Goal: Task Accomplishment & Management: Manage account settings

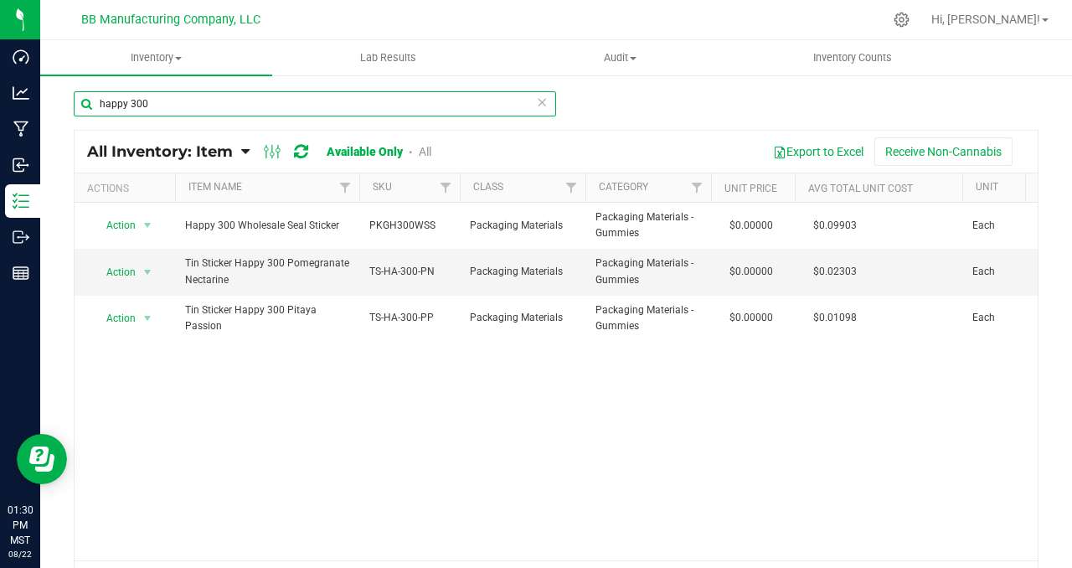
drag, startPoint x: 165, startPoint y: 106, endPoint x: 89, endPoint y: 100, distance: 76.5
click at [89, 100] on input "happy 300" at bounding box center [315, 103] width 483 height 25
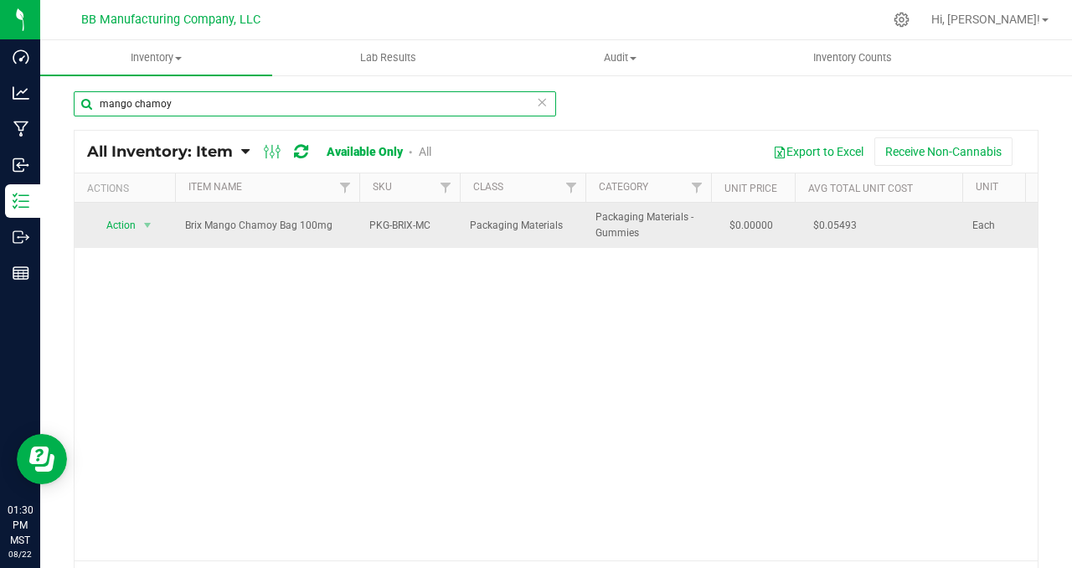
type input "mango chamoy"
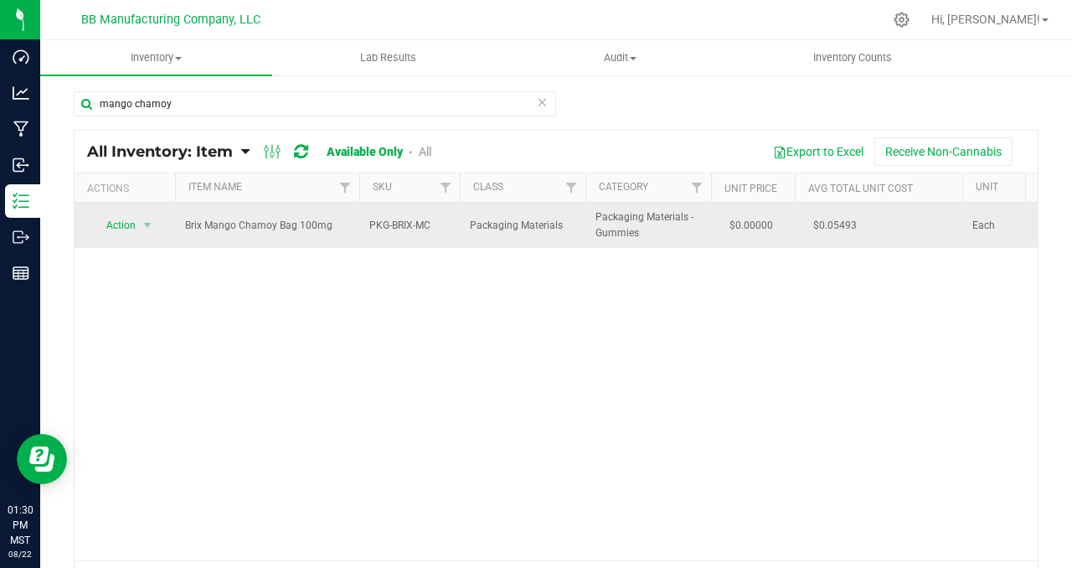
click at [840, 225] on span "$0.05493" at bounding box center [835, 226] width 60 height 24
copy tr "$0.05493"
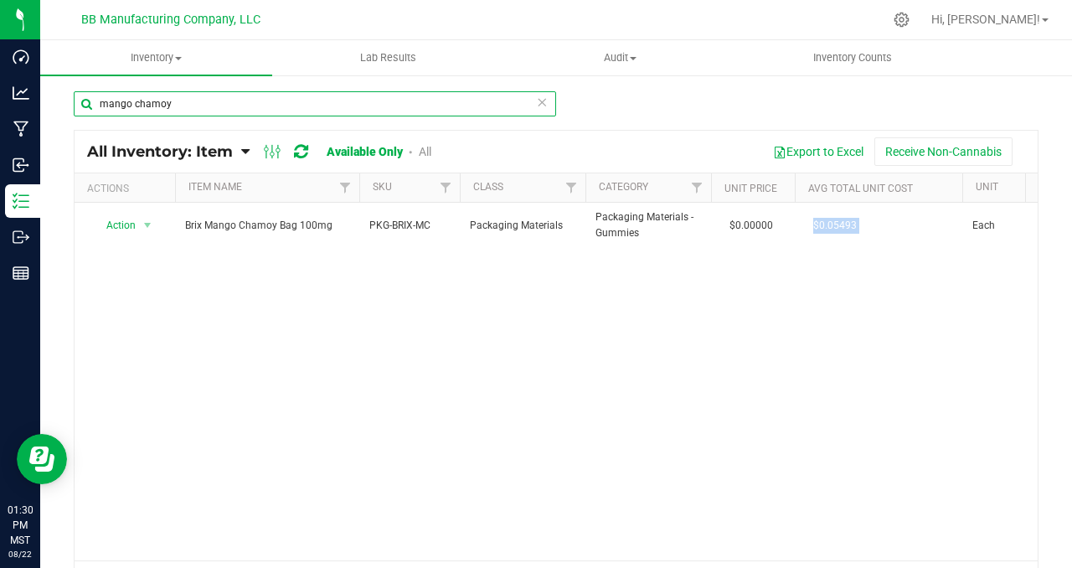
click at [132, 103] on input "mango chamoy" at bounding box center [315, 103] width 483 height 25
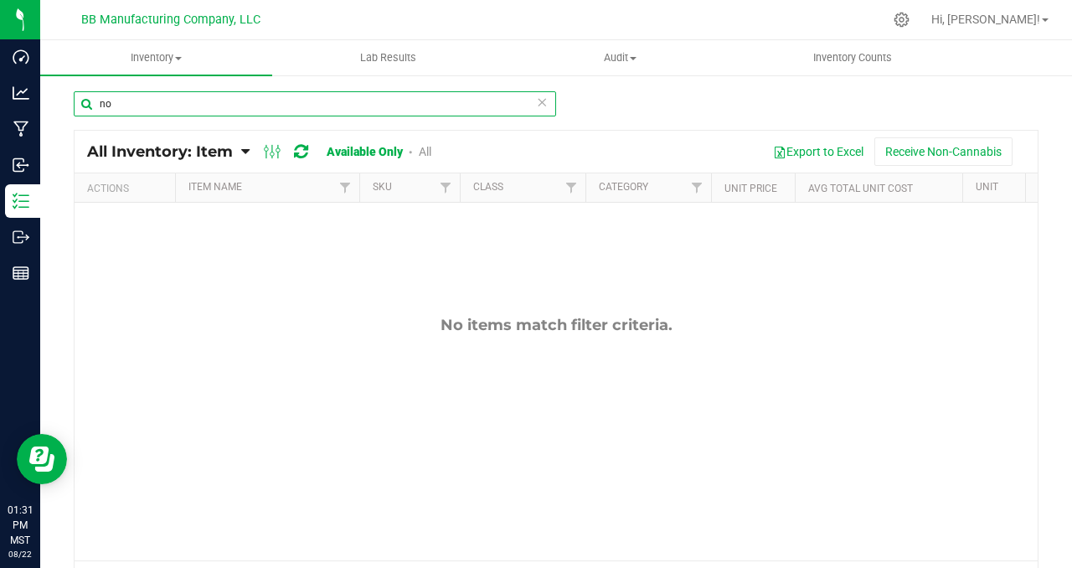
type input "n"
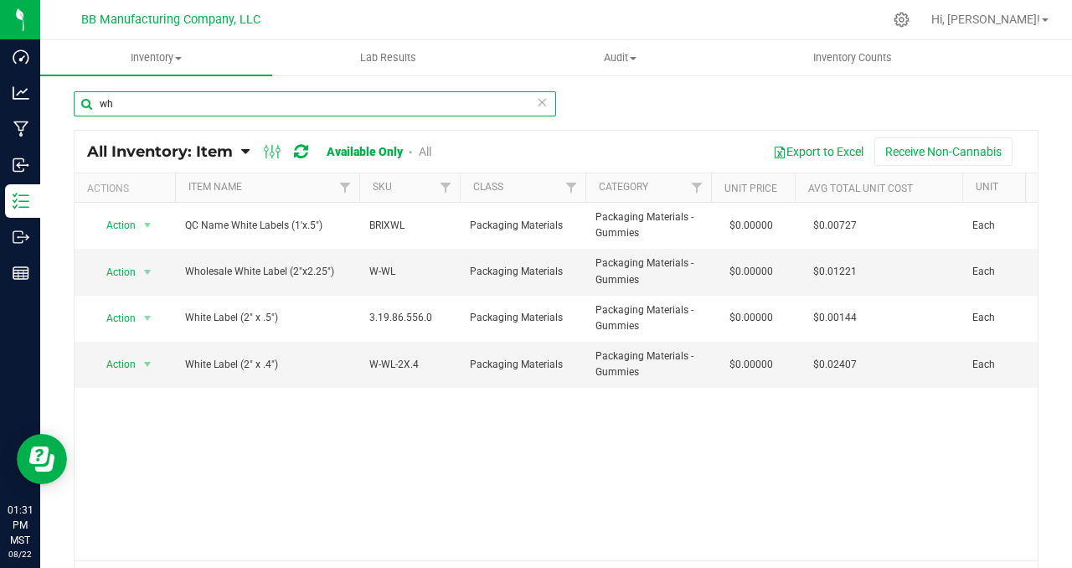
type input "w"
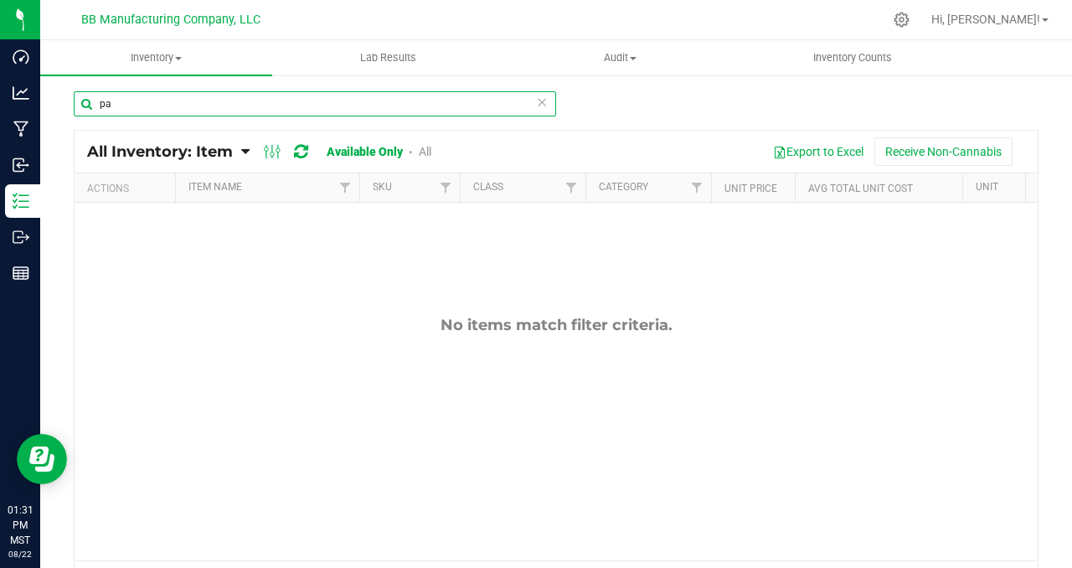
type input "p"
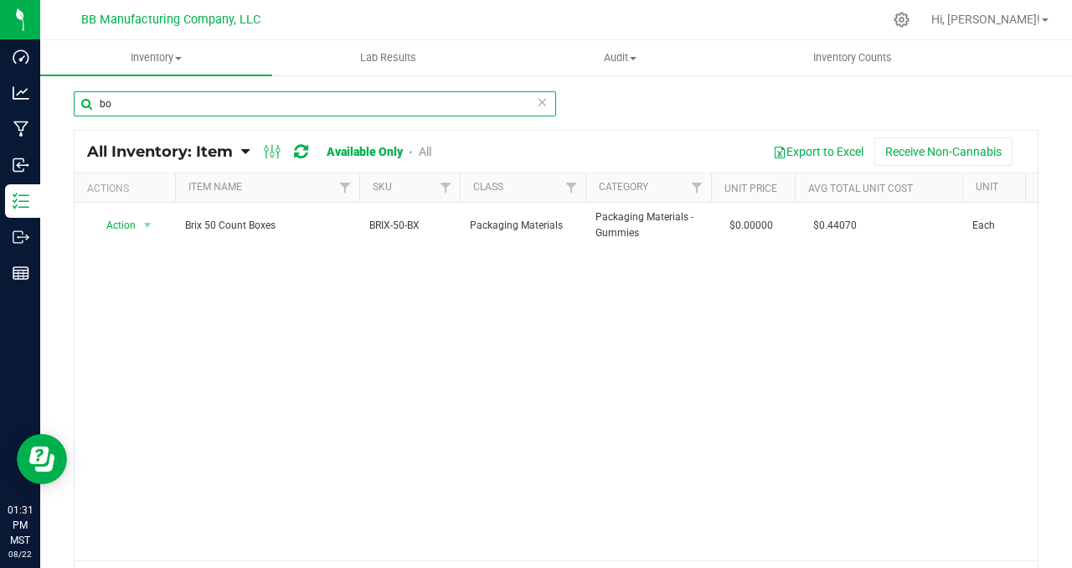
type input "b"
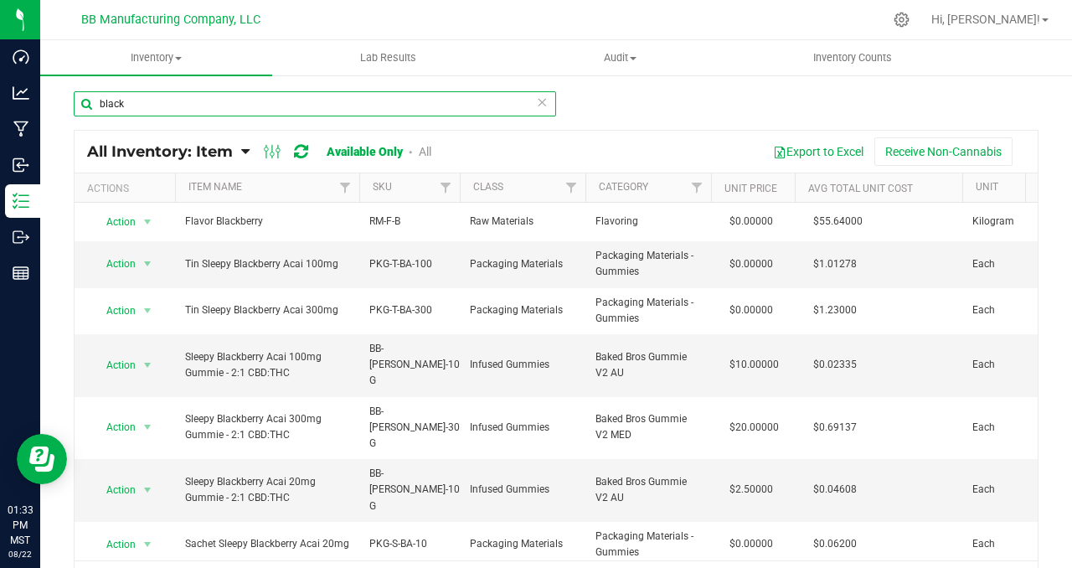
drag, startPoint x: 145, startPoint y: 106, endPoint x: 90, endPoint y: 104, distance: 55.3
click at [90, 104] on input "black" at bounding box center [315, 103] width 483 height 25
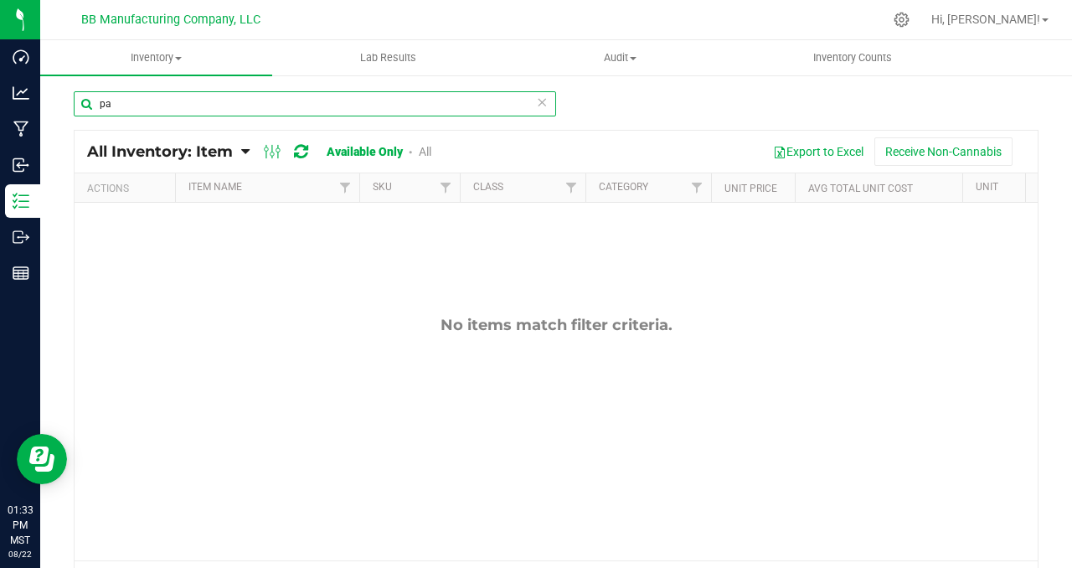
type input "p"
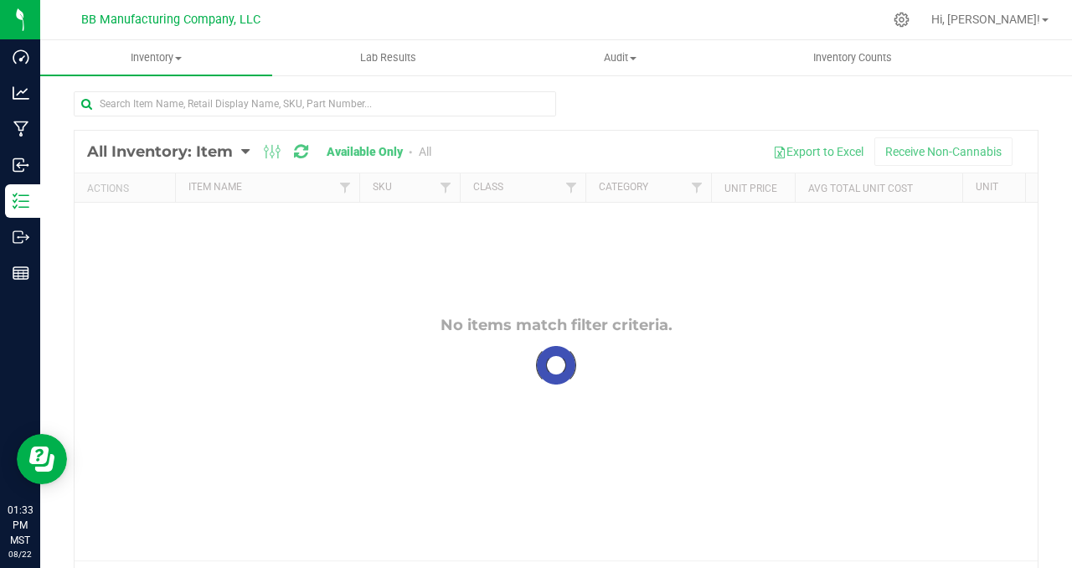
click at [310, 340] on div at bounding box center [557, 366] width 964 height 470
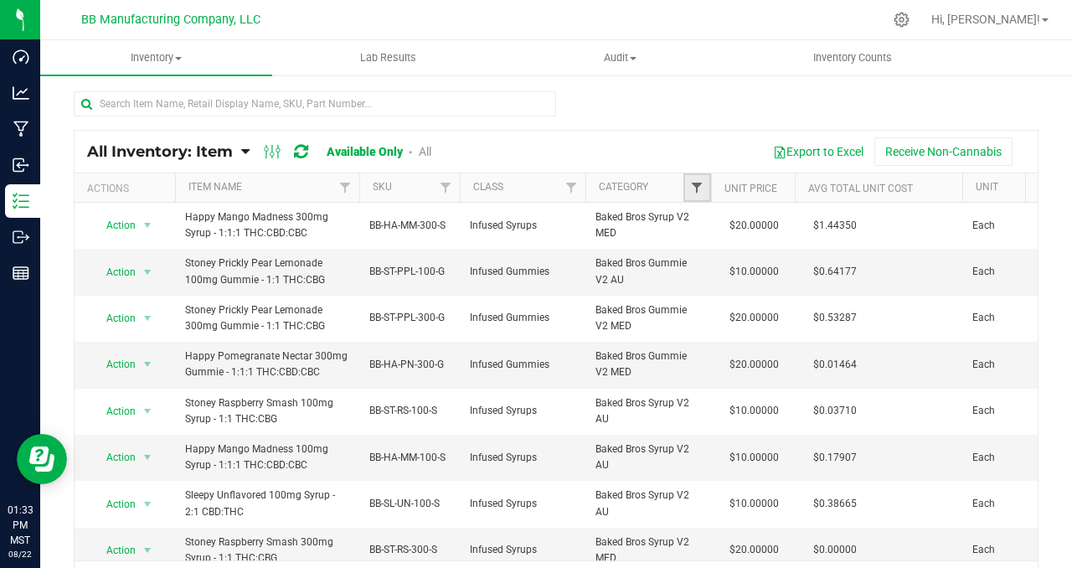
click at [698, 189] on span "Filter" at bounding box center [696, 187] width 13 height 13
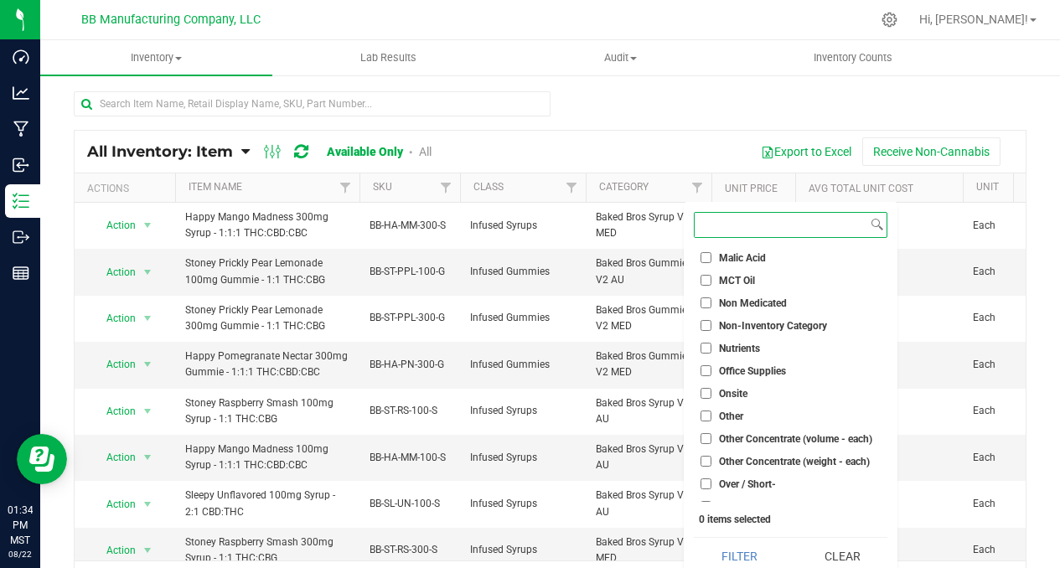
scroll to position [1314, 0]
click at [705, 302] on input "Non Medicated" at bounding box center [705, 302] width 11 height 11
checkbox input "true"
click at [743, 550] on button "Filter" at bounding box center [739, 556] width 90 height 37
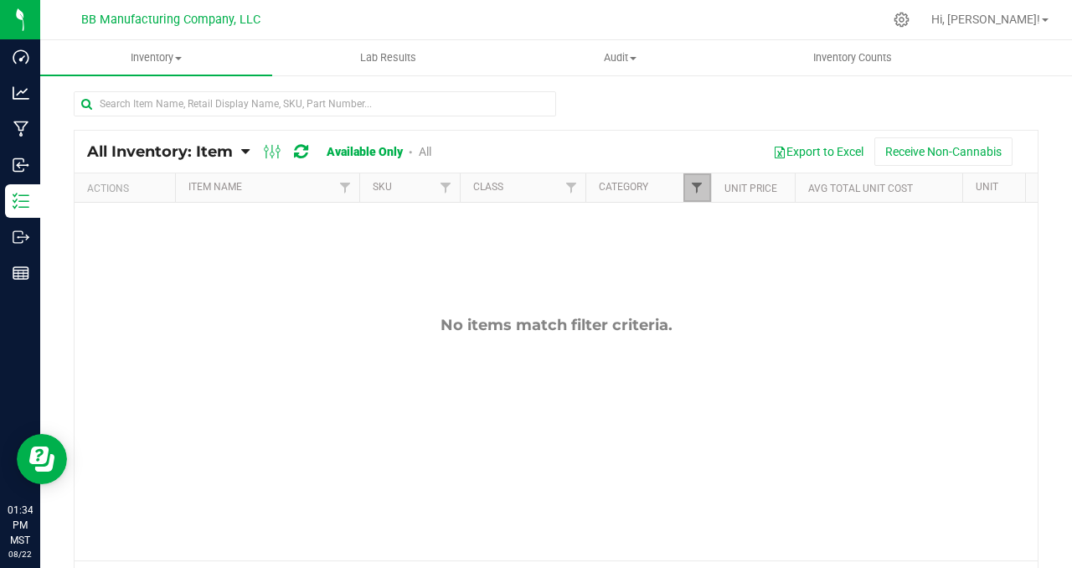
click at [698, 190] on span "Filter" at bounding box center [696, 187] width 13 height 13
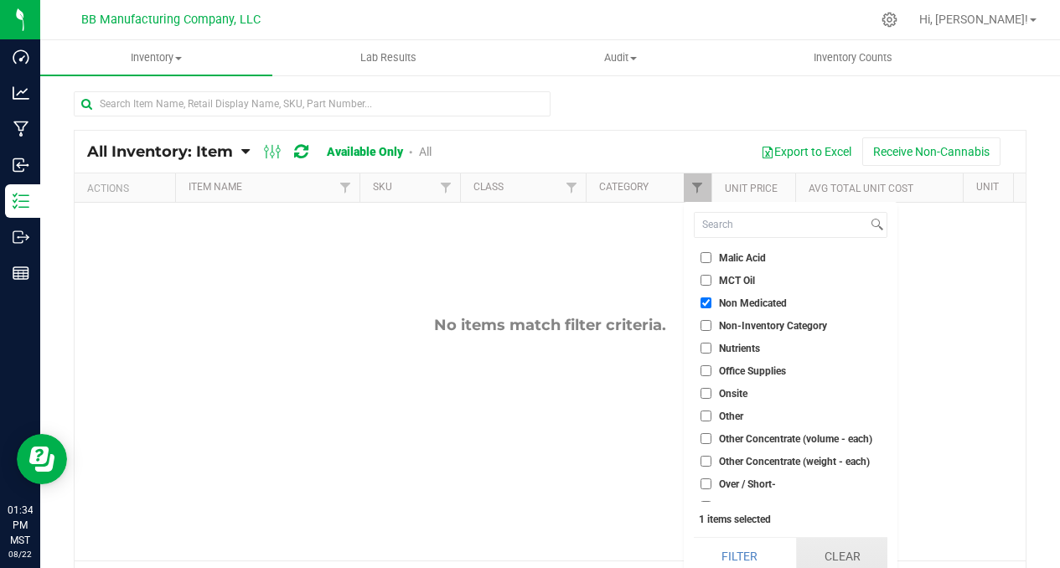
click at [842, 557] on button "Clear" at bounding box center [841, 556] width 91 height 37
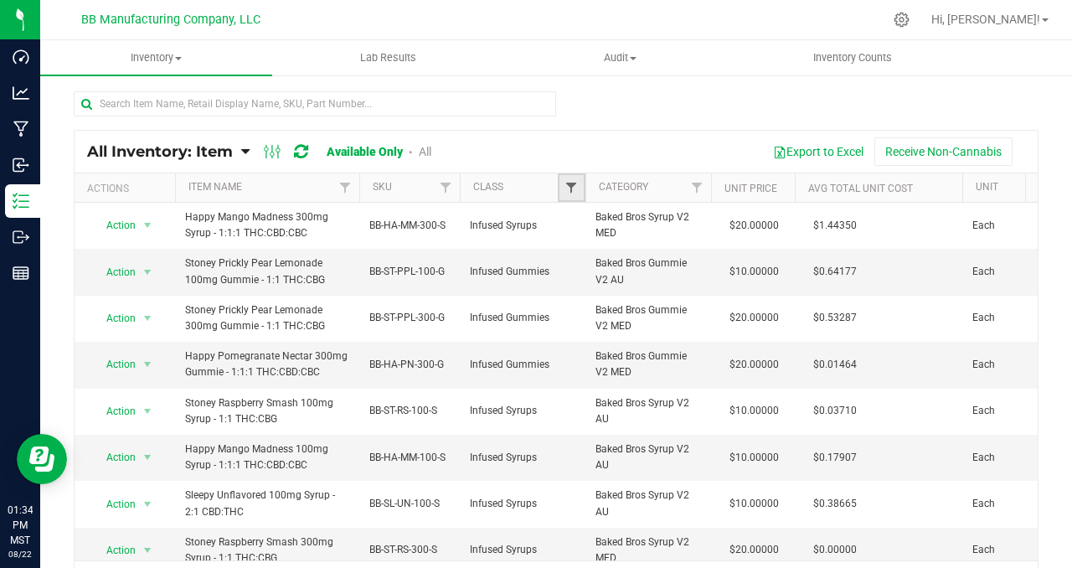
click at [576, 189] on span "Filter" at bounding box center [571, 187] width 13 height 13
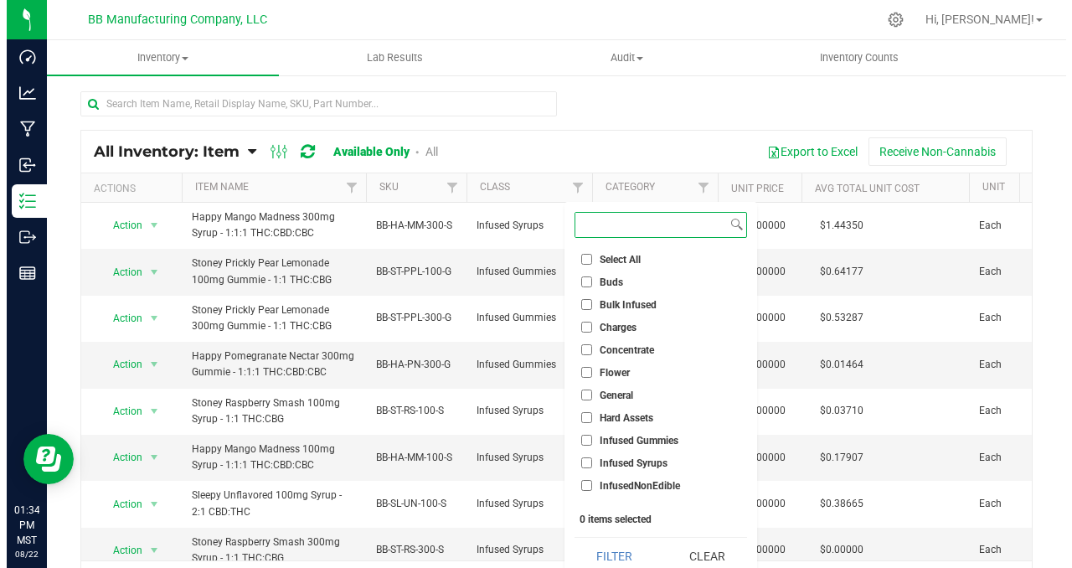
scroll to position [309, 0]
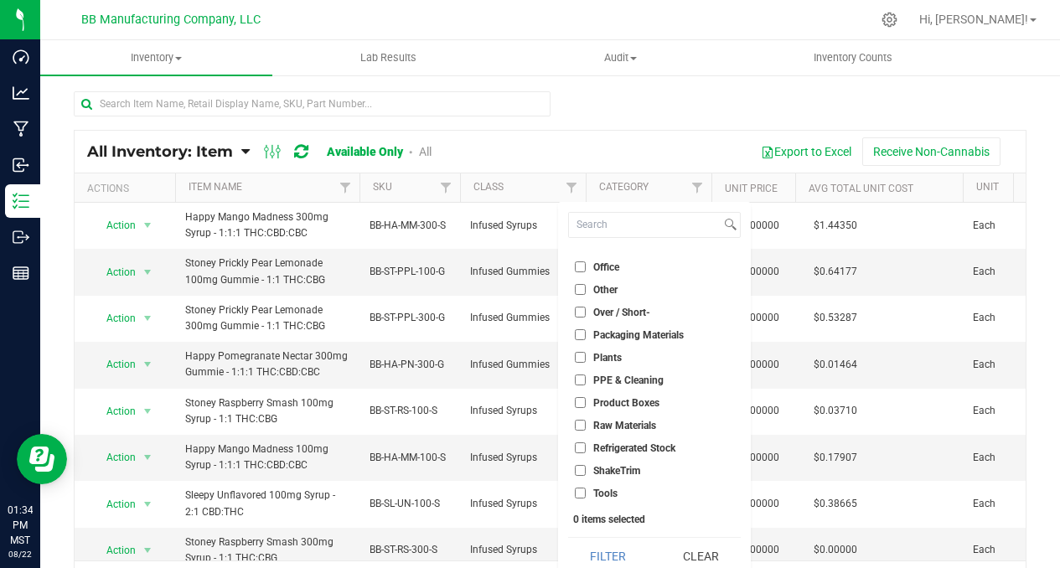
click at [578, 332] on input "Packaging Materials" at bounding box center [580, 334] width 11 height 11
checkbox input "true"
click at [608, 555] on button "Filter" at bounding box center [608, 556] width 80 height 37
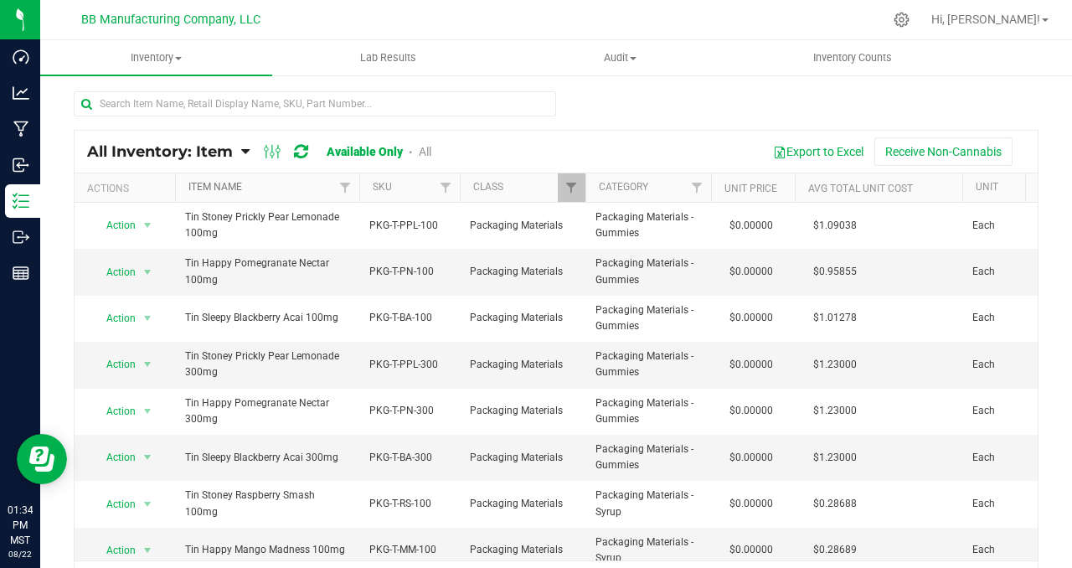
click at [220, 186] on link "Item Name" at bounding box center [216, 187] width 54 height 12
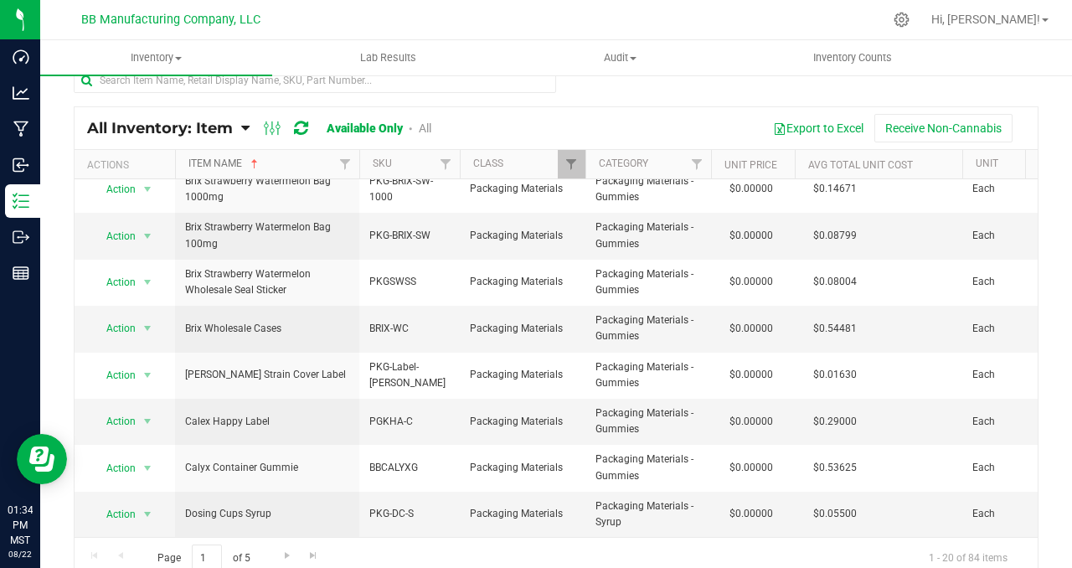
scroll to position [34, 0]
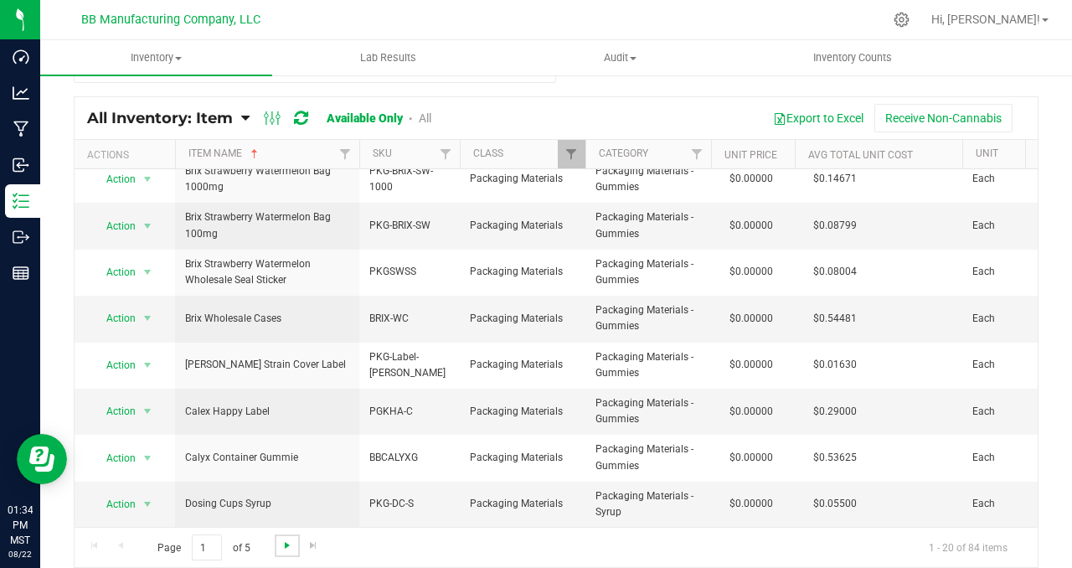
click at [285, 549] on span "Go to the next page" at bounding box center [287, 545] width 13 height 13
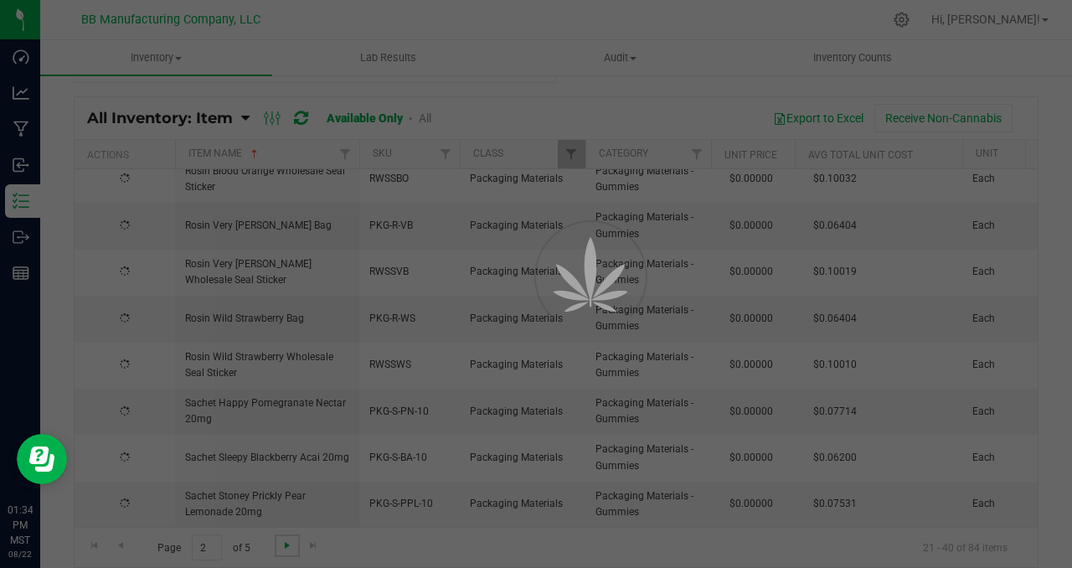
scroll to position [0, 0]
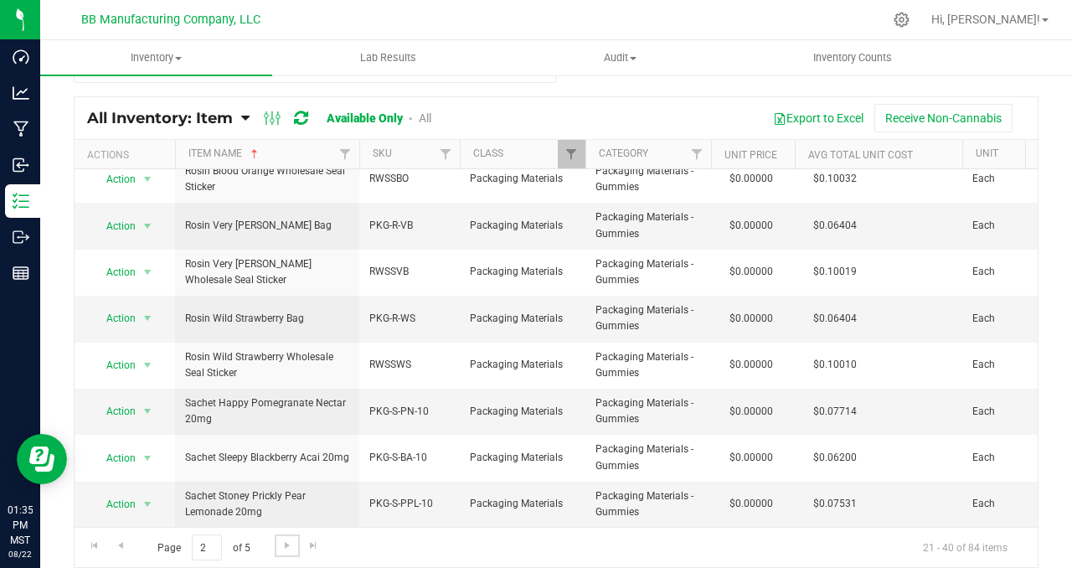
scroll to position [582, 0]
click at [286, 546] on span "Go to the next page" at bounding box center [287, 545] width 13 height 13
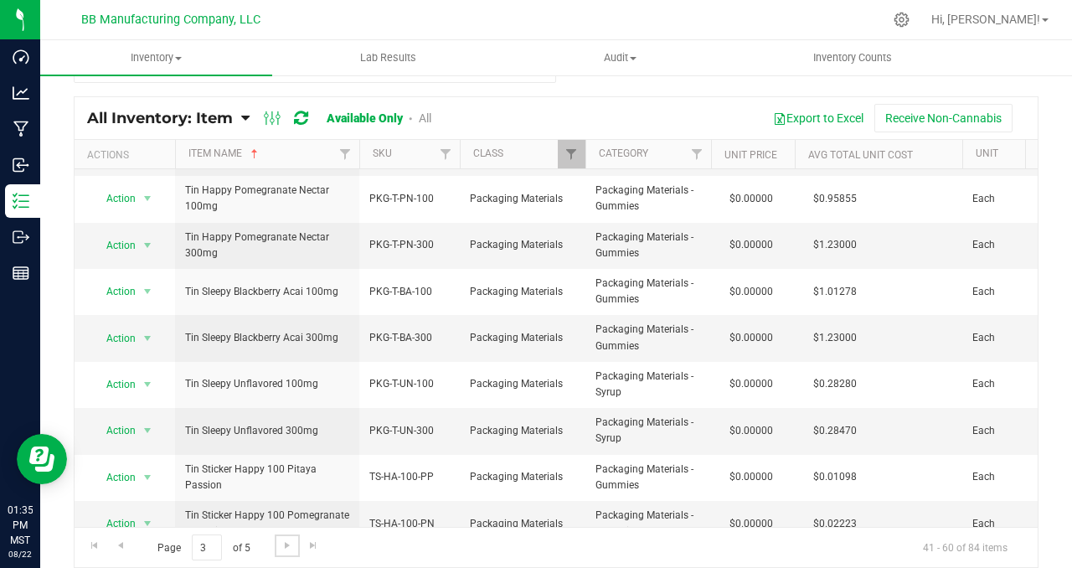
scroll to position [598, 0]
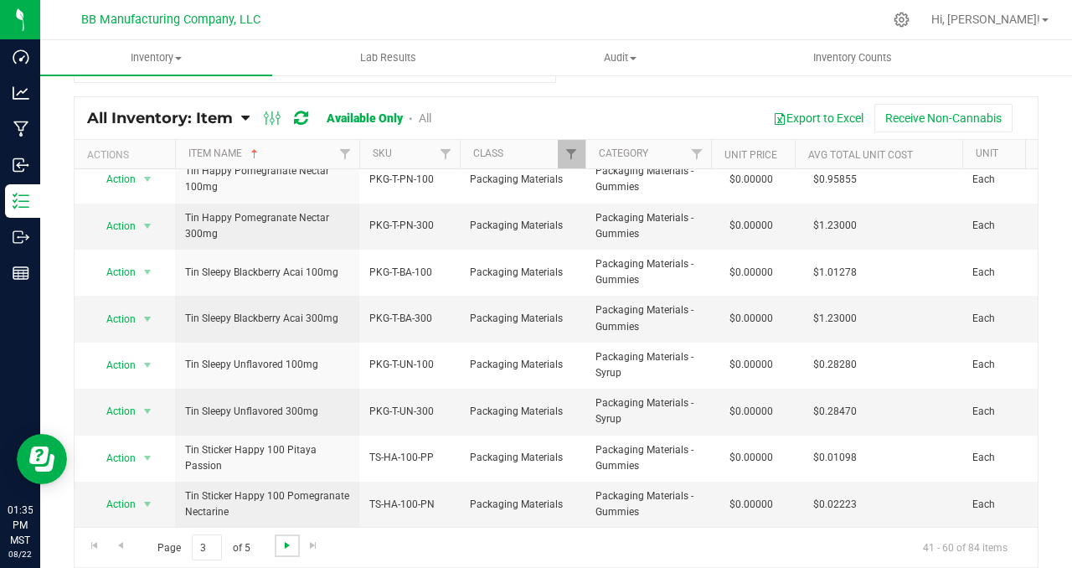
click at [292, 547] on span "Go to the next page" at bounding box center [287, 545] width 13 height 13
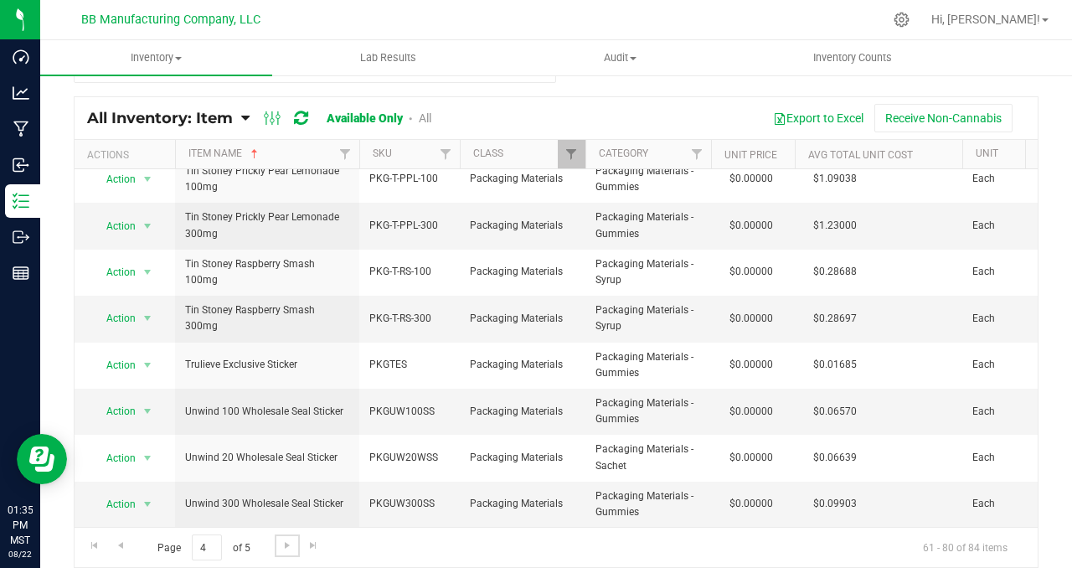
scroll to position [582, 0]
click at [284, 550] on span "Go to the next page" at bounding box center [287, 545] width 13 height 13
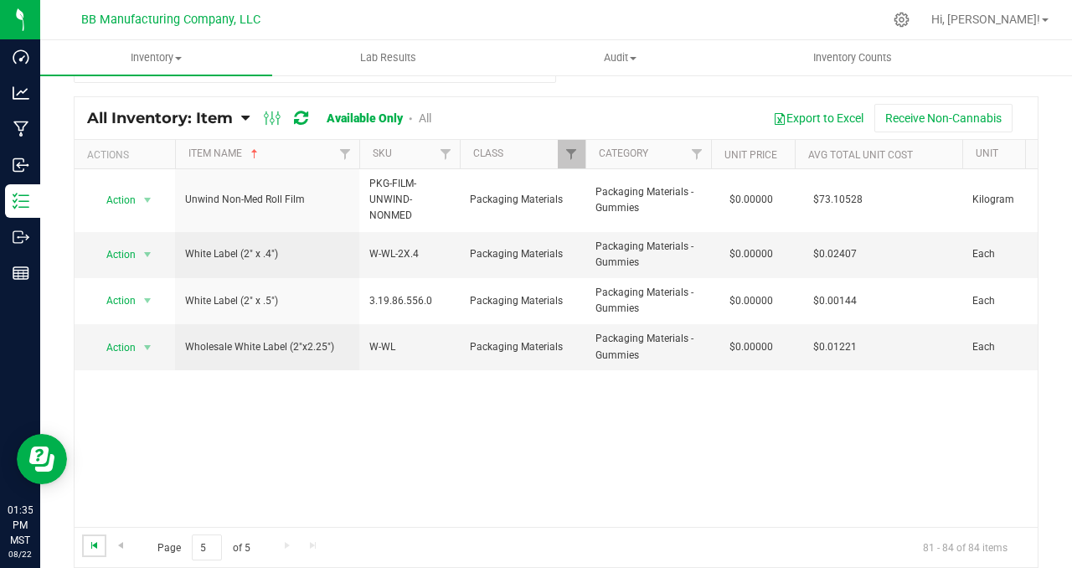
click at [98, 547] on span "Go to the first page" at bounding box center [94, 545] width 13 height 13
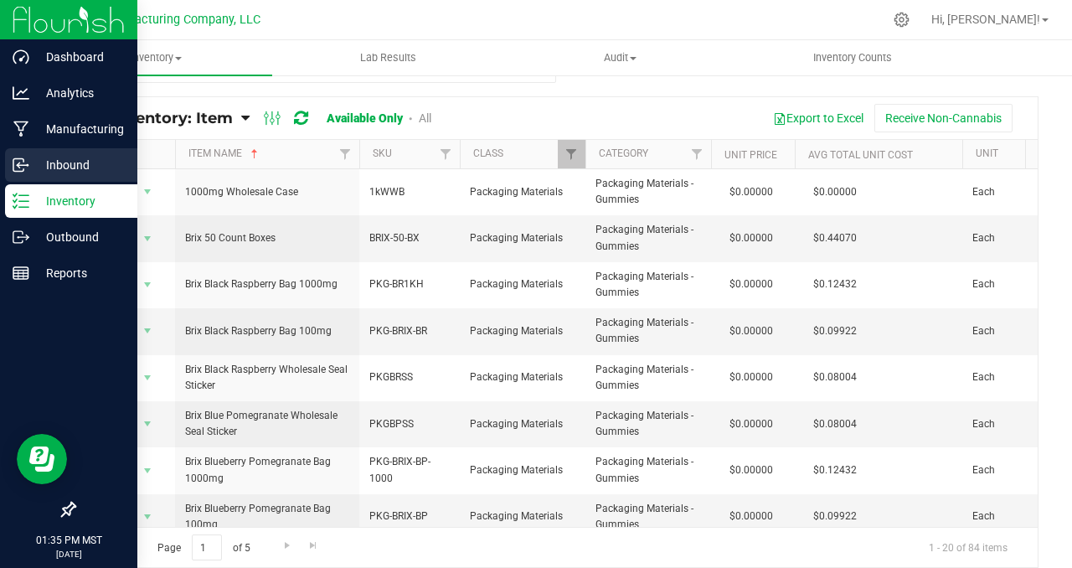
click at [34, 160] on p "Inbound" at bounding box center [79, 165] width 101 height 20
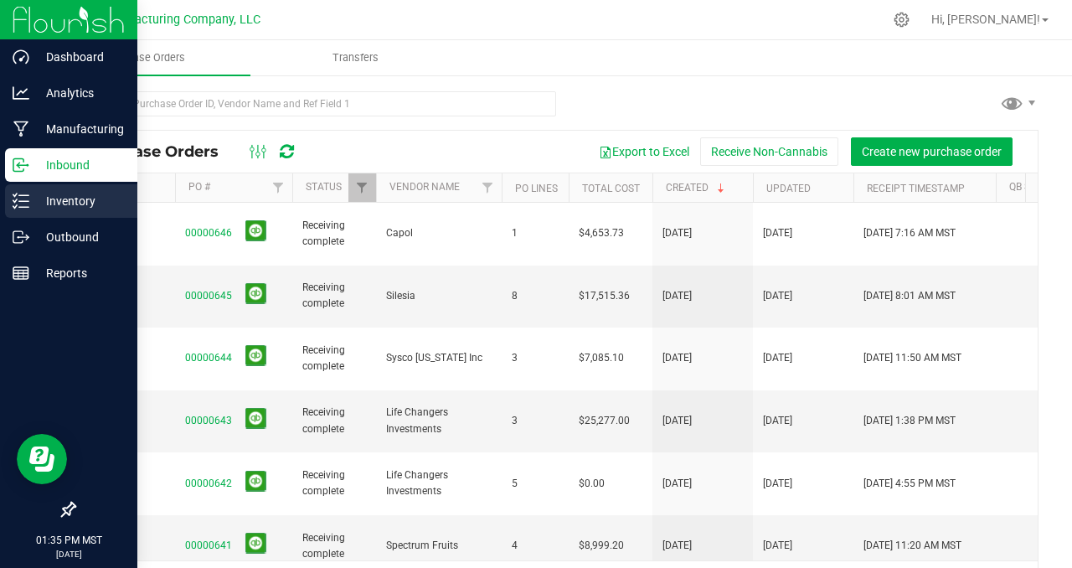
click at [83, 218] on link "Inventory" at bounding box center [68, 202] width 137 height 36
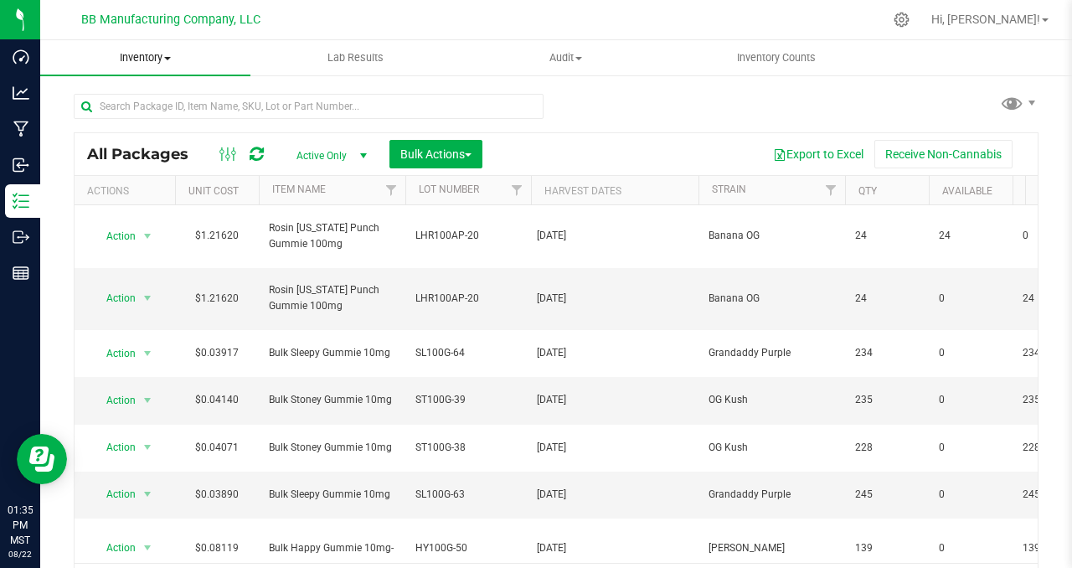
click at [172, 60] on span "Inventory" at bounding box center [145, 57] width 210 height 15
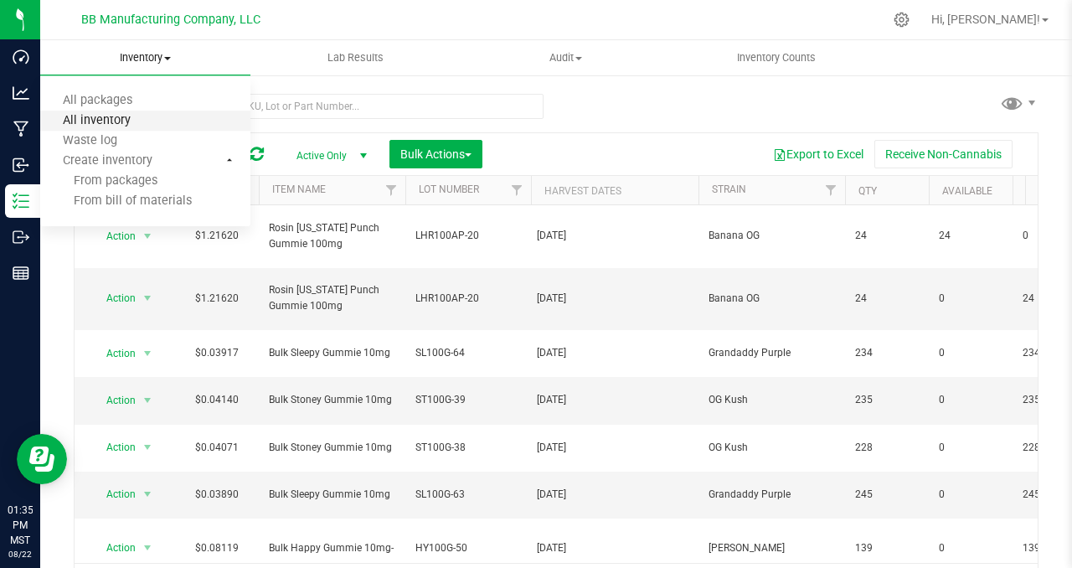
click at [148, 123] on span "All inventory" at bounding box center [96, 121] width 113 height 14
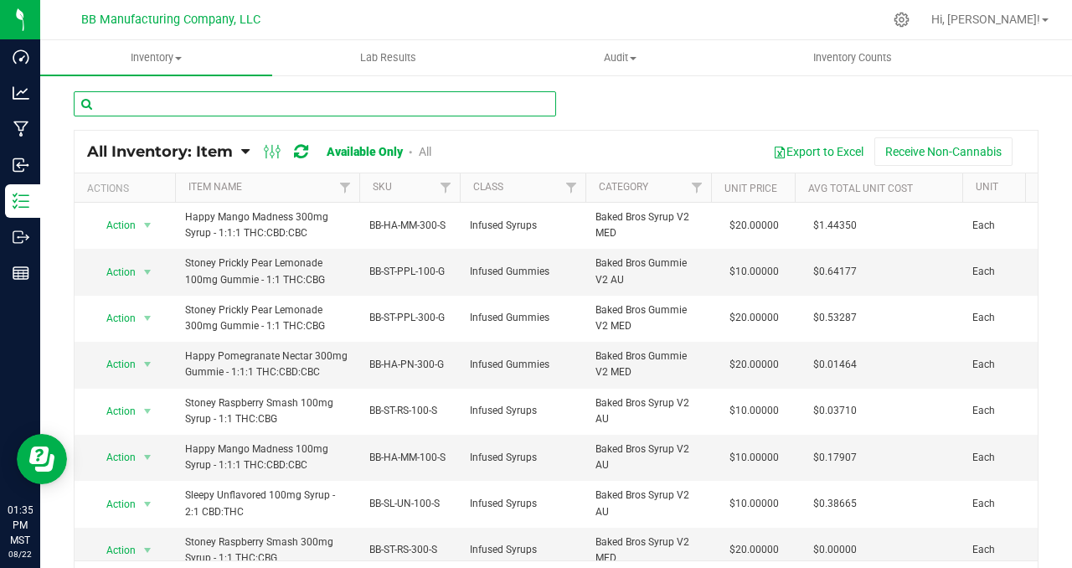
click at [143, 107] on input "text" at bounding box center [315, 103] width 483 height 25
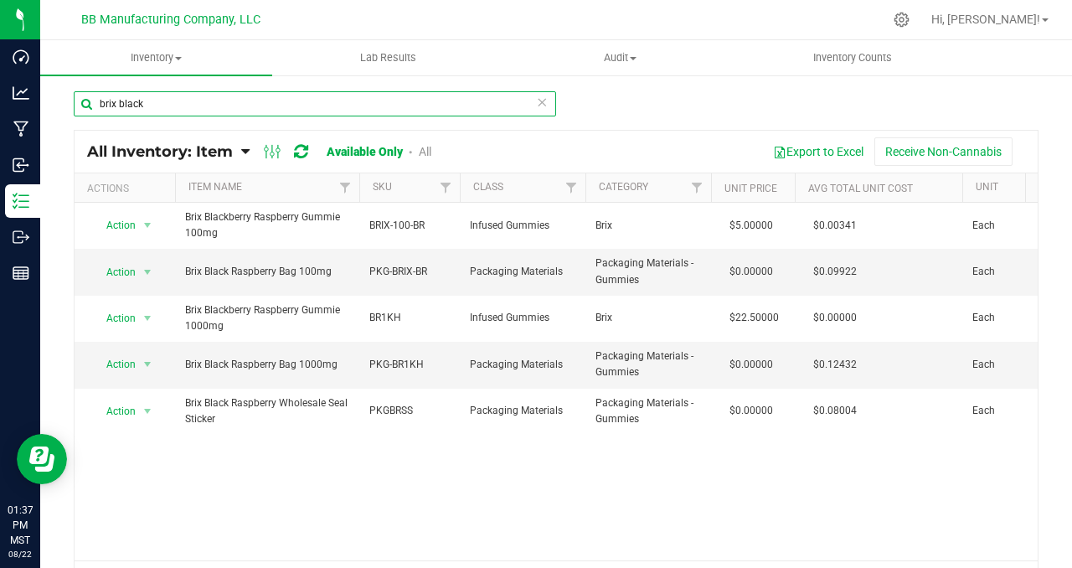
drag, startPoint x: 151, startPoint y: 105, endPoint x: 137, endPoint y: 105, distance: 13.4
click at [121, 101] on input "brix black" at bounding box center [315, 103] width 483 height 25
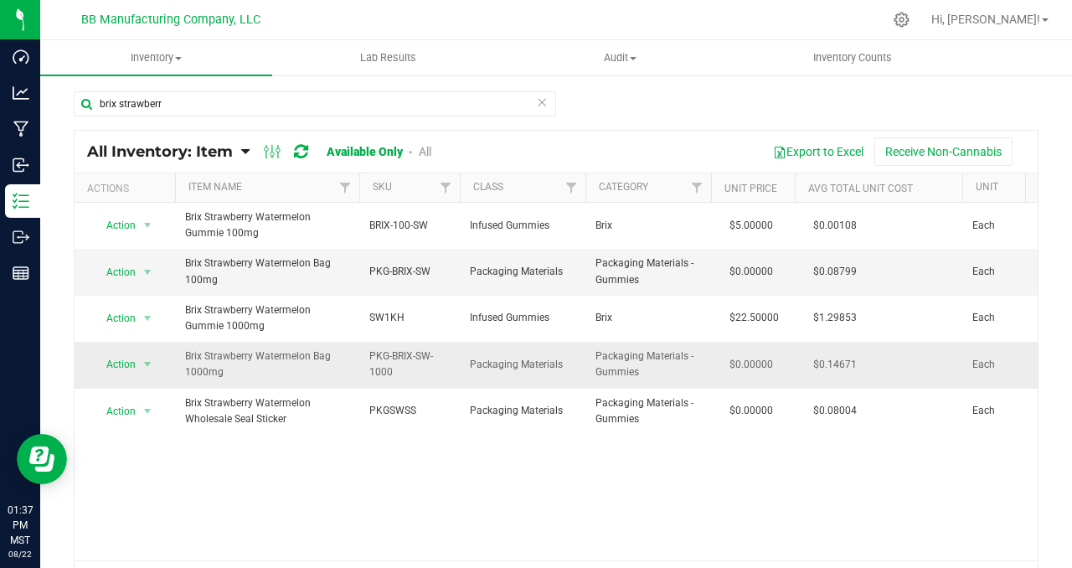
click at [840, 365] on span "$0.14671" at bounding box center [835, 365] width 60 height 24
copy tr "$0.14671"
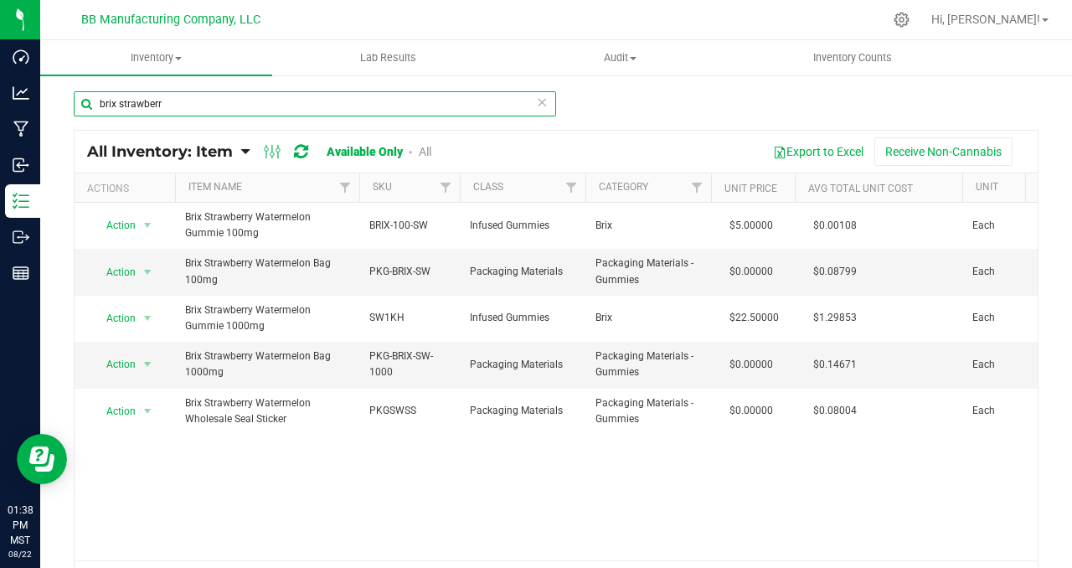
click at [177, 103] on input "brix strawberr" at bounding box center [315, 103] width 483 height 25
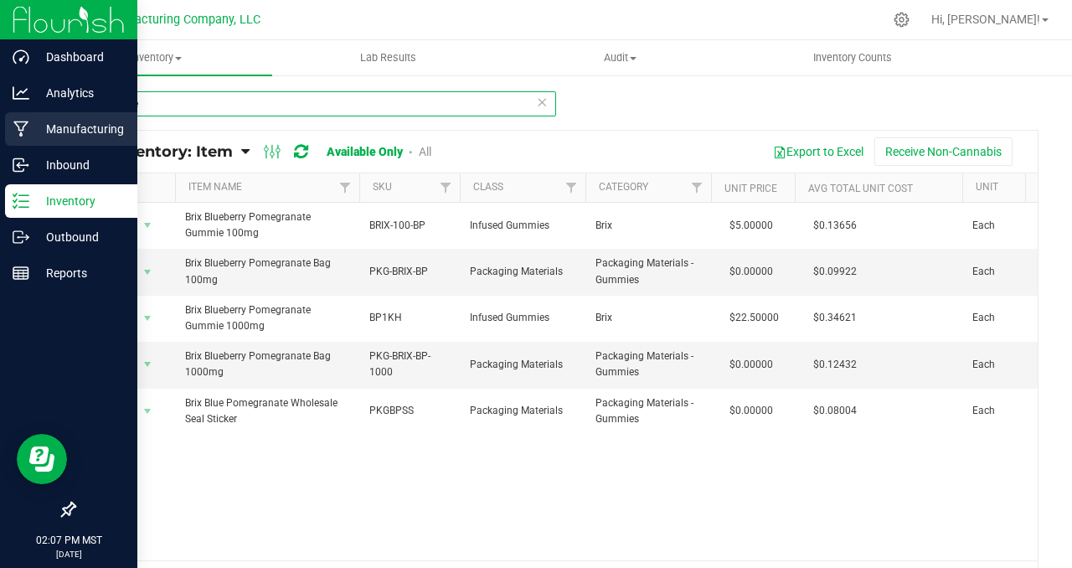
drag, startPoint x: 165, startPoint y: 101, endPoint x: 39, endPoint y: 112, distance: 126.2
click at [39, 112] on div "Dashboard Analytics Manufacturing Inbound Inventory Outbound Reports 02:07 PM M…" at bounding box center [536, 284] width 1072 height 568
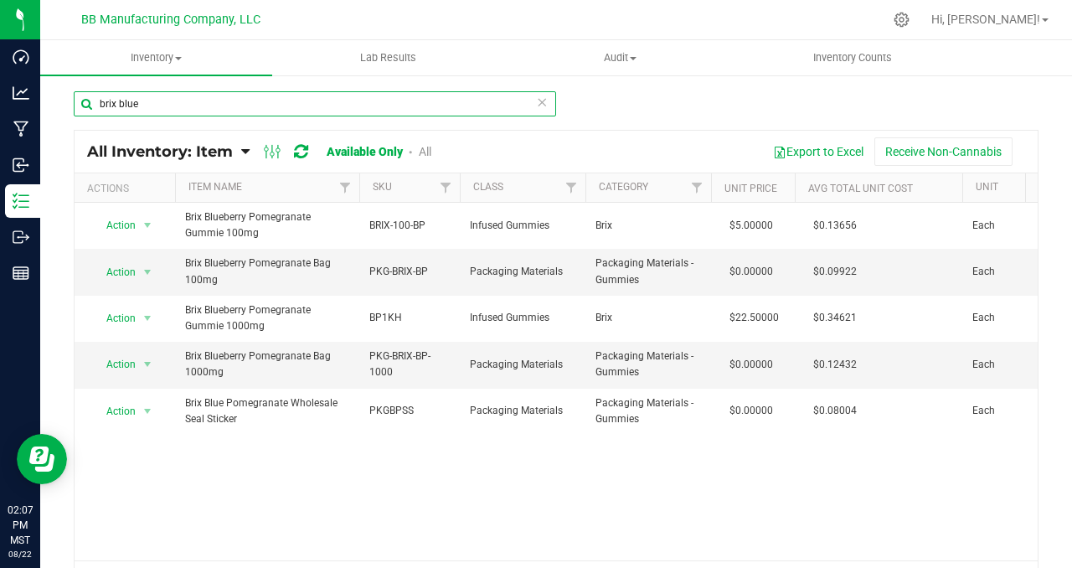
drag, startPoint x: 169, startPoint y: 111, endPoint x: 88, endPoint y: 106, distance: 81.5
click at [88, 106] on input "brix blue" at bounding box center [315, 103] width 483 height 25
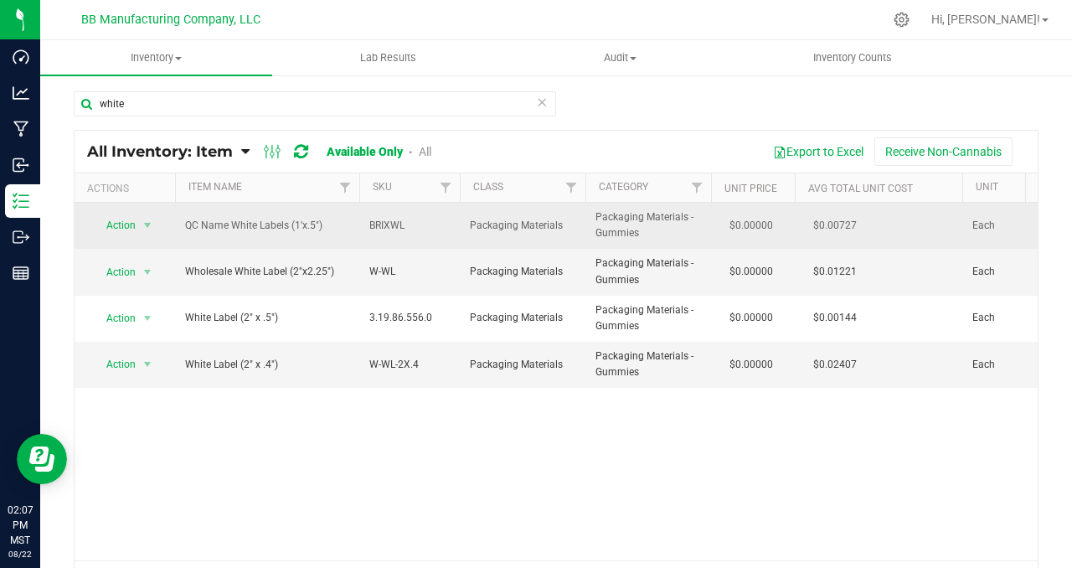
click at [833, 224] on span "$0.00727" at bounding box center [835, 226] width 60 height 24
copy tr "$0.00727"
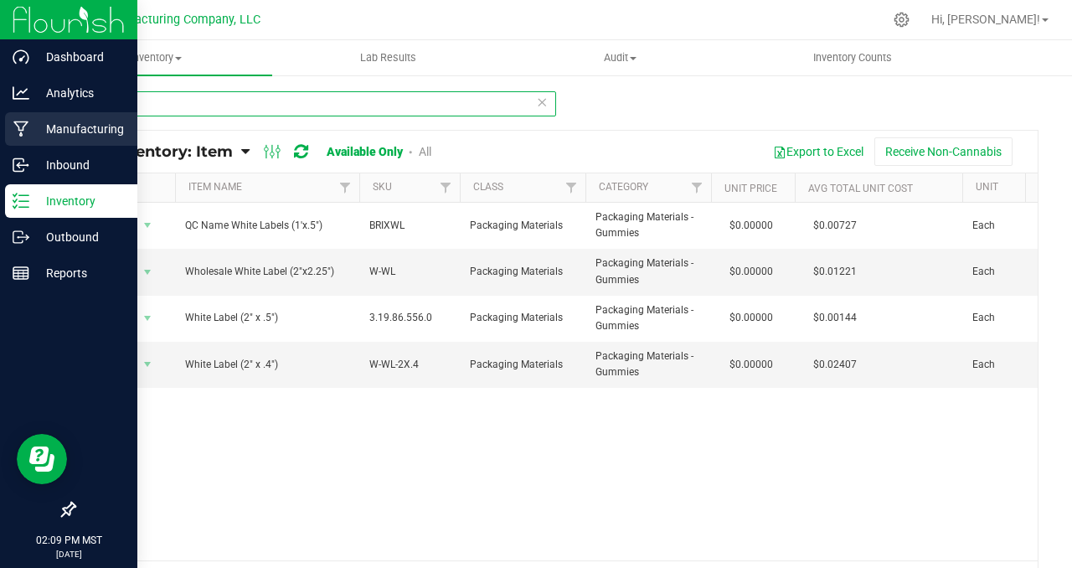
drag, startPoint x: 154, startPoint y: 103, endPoint x: 11, endPoint y: 115, distance: 143.7
click at [11, 115] on div "Dashboard Analytics Manufacturing Inbound Inventory Outbound Reports 02:09 PM M…" at bounding box center [536, 284] width 1072 height 568
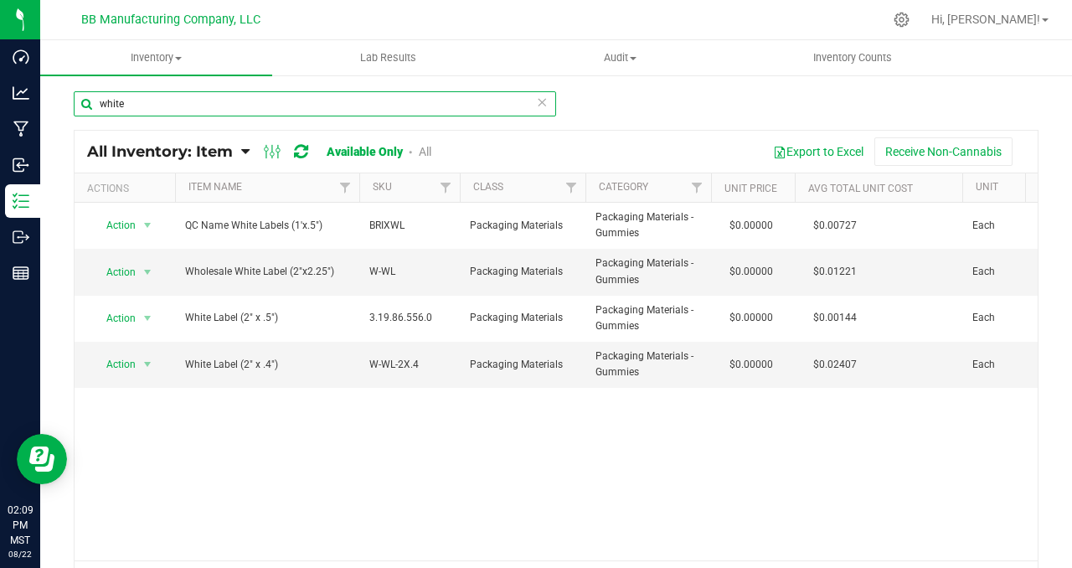
click at [221, 108] on input "white" at bounding box center [315, 103] width 483 height 25
drag, startPoint x: 165, startPoint y: 107, endPoint x: 93, endPoint y: 103, distance: 72.2
click at [91, 103] on input "white" at bounding box center [315, 103] width 483 height 25
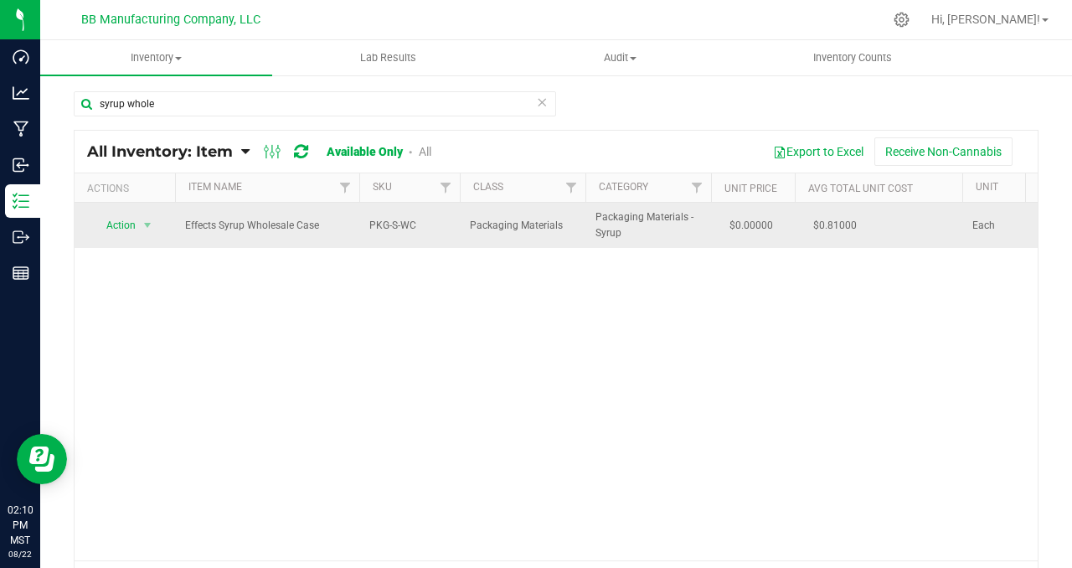
click at [840, 223] on span "$0.81000" at bounding box center [835, 226] width 60 height 24
copy tr "$0.81000"
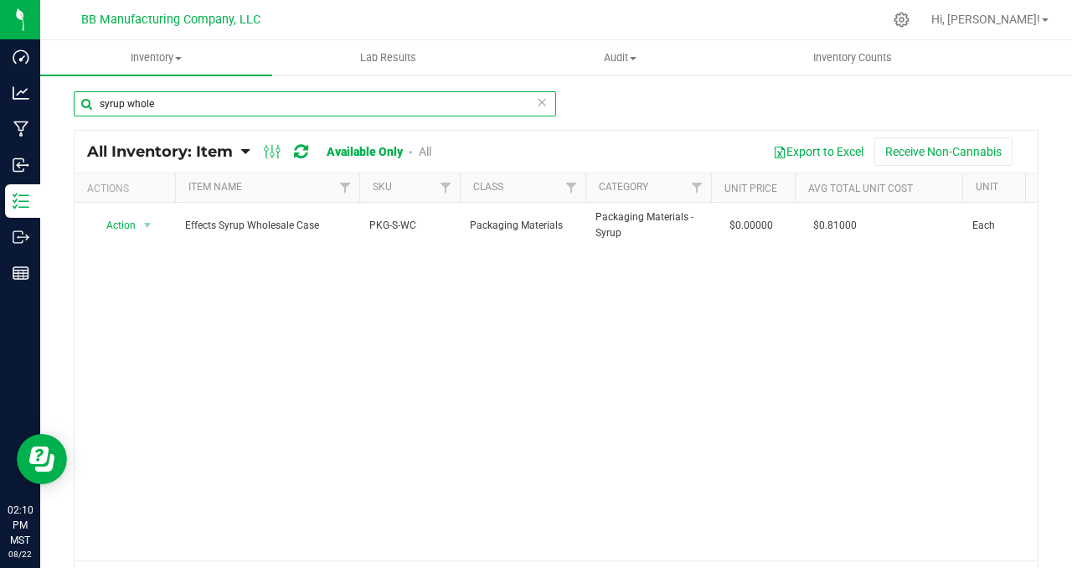
drag, startPoint x: 158, startPoint y: 101, endPoint x: 75, endPoint y: 102, distance: 83.8
click at [75, 103] on input "syrup whole" at bounding box center [315, 103] width 483 height 25
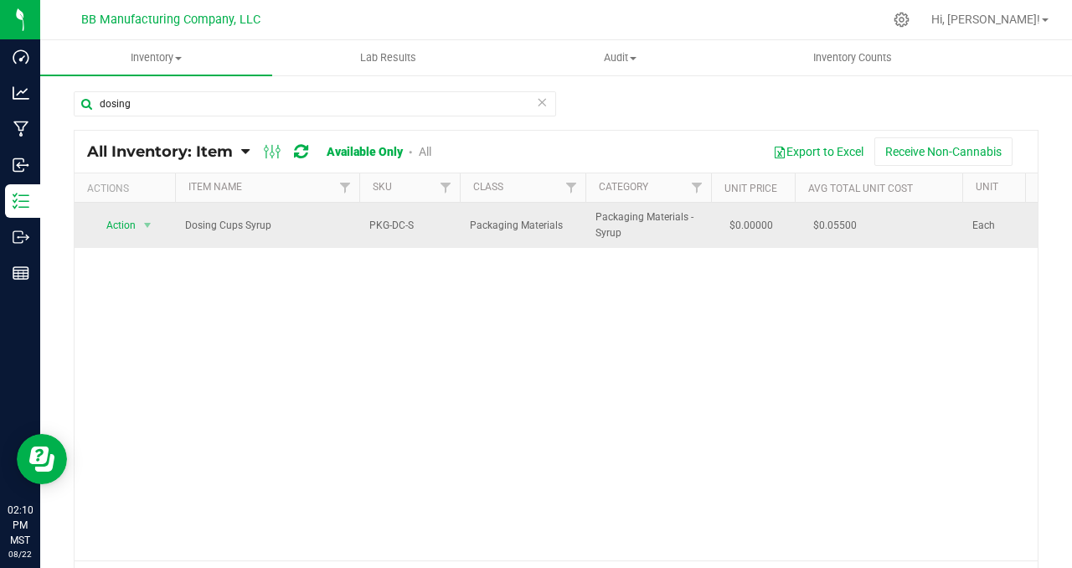
click at [832, 224] on span "$0.05500" at bounding box center [835, 226] width 60 height 24
copy tr "$0.05500"
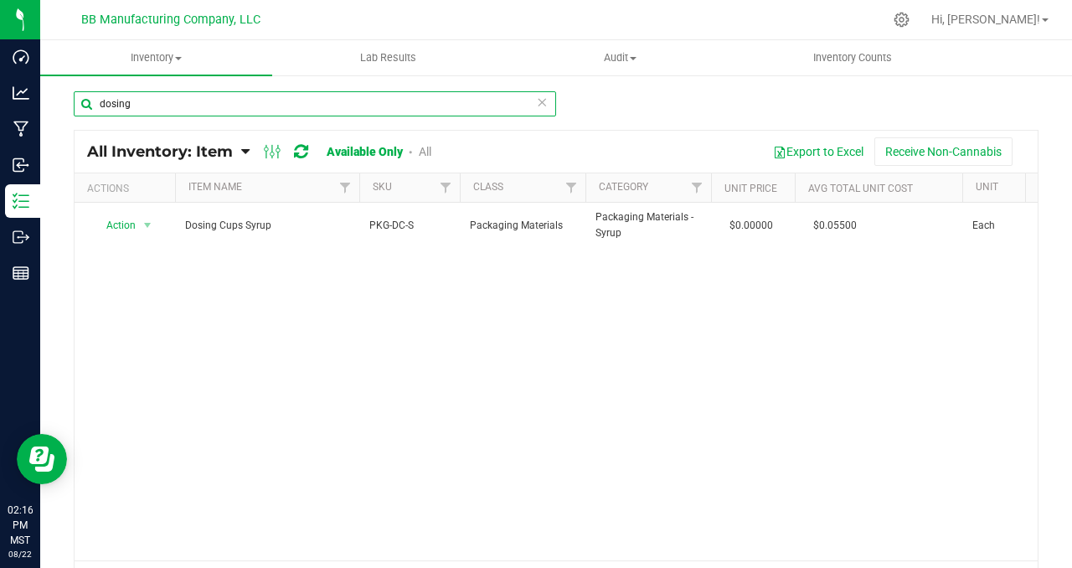
drag, startPoint x: 152, startPoint y: 105, endPoint x: 76, endPoint y: 108, distance: 76.3
click at [76, 108] on input "dosing" at bounding box center [315, 103] width 483 height 25
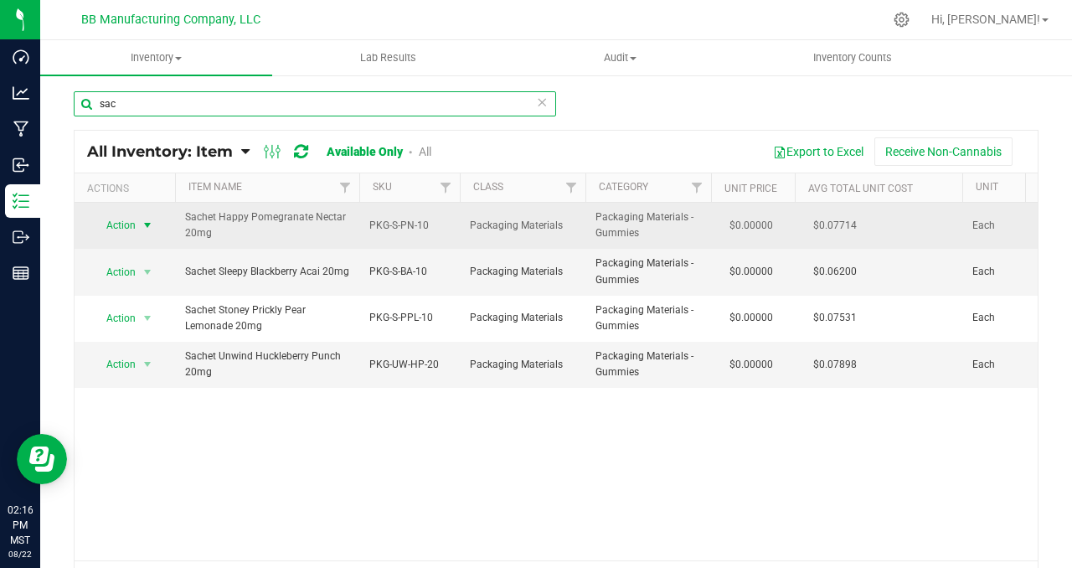
type input "sac"
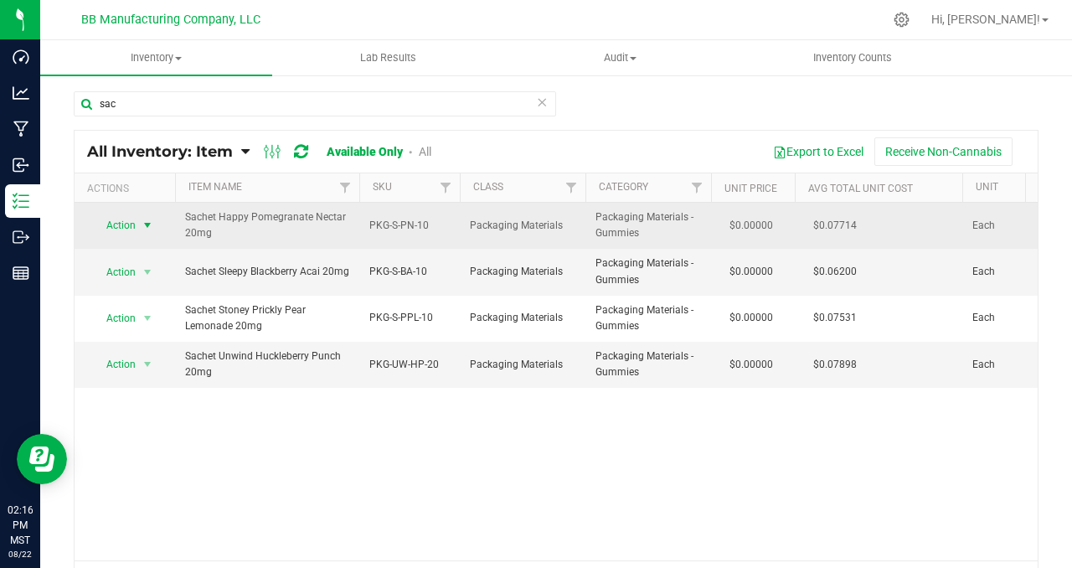
click at [152, 223] on span "select" at bounding box center [147, 225] width 13 height 13
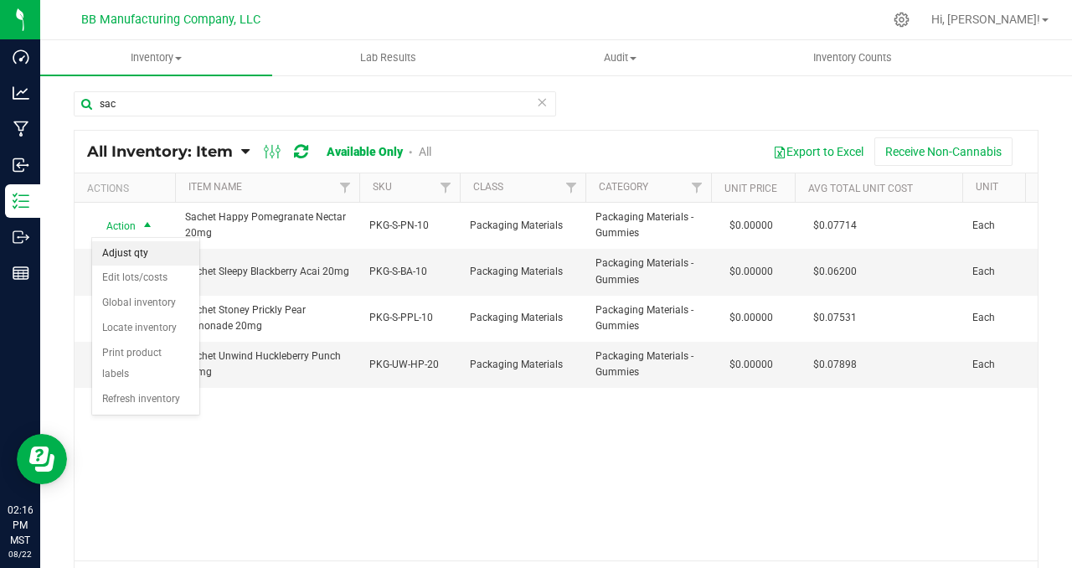
click at [147, 261] on li "Adjust qty" at bounding box center [145, 253] width 107 height 25
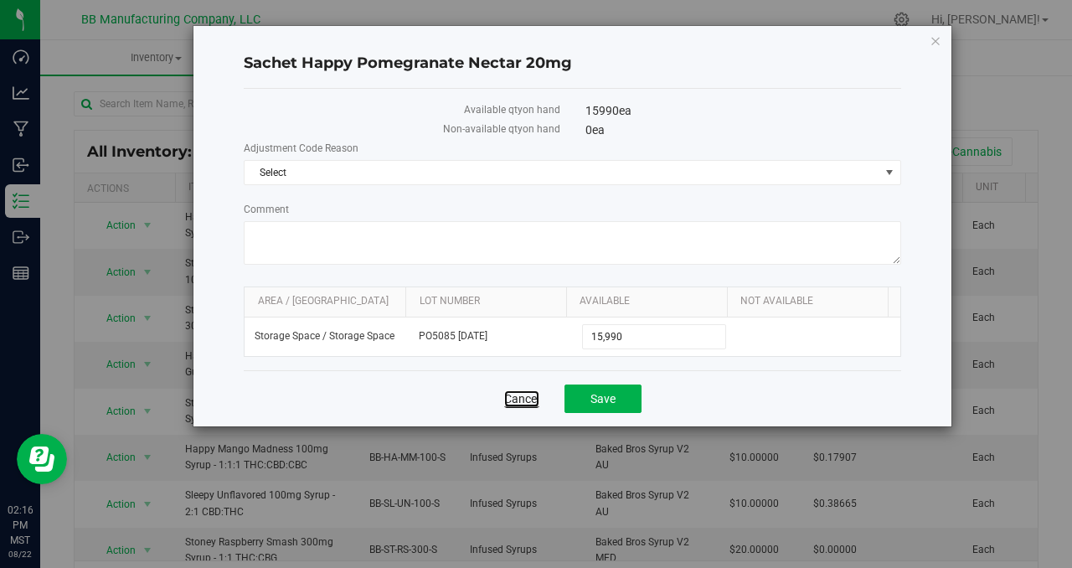
click at [510, 398] on link "Cancel" at bounding box center [521, 398] width 35 height 17
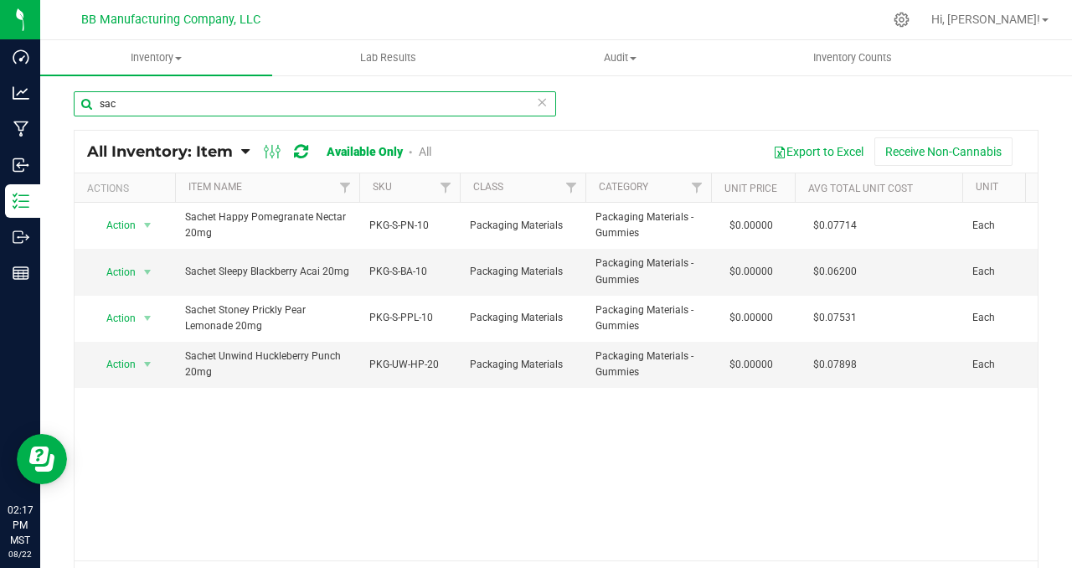
drag, startPoint x: 134, startPoint y: 106, endPoint x: 90, endPoint y: 104, distance: 43.6
click at [90, 104] on input "sac" at bounding box center [315, 103] width 483 height 25
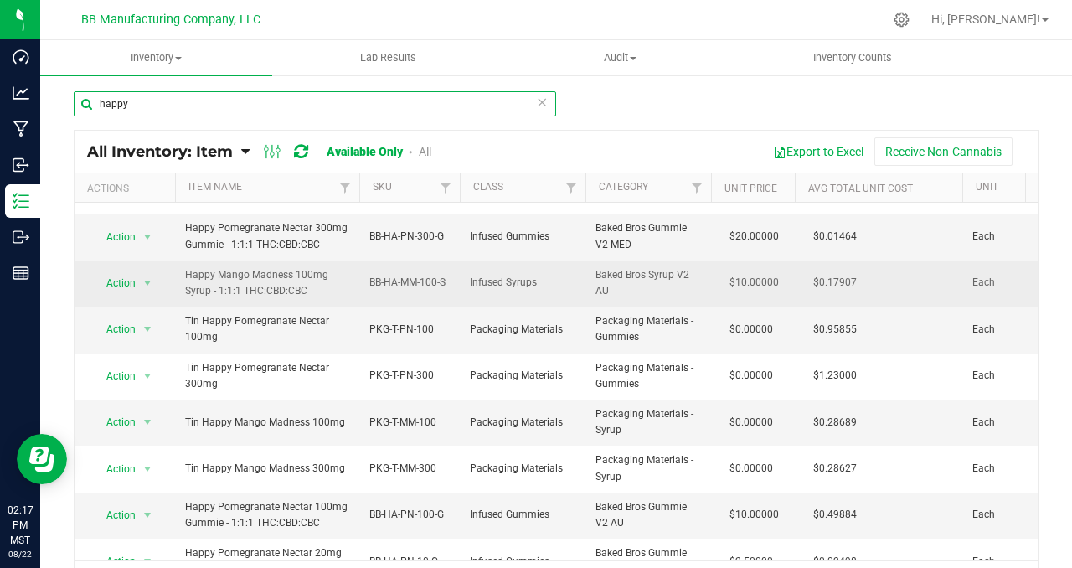
scroll to position [535, 0]
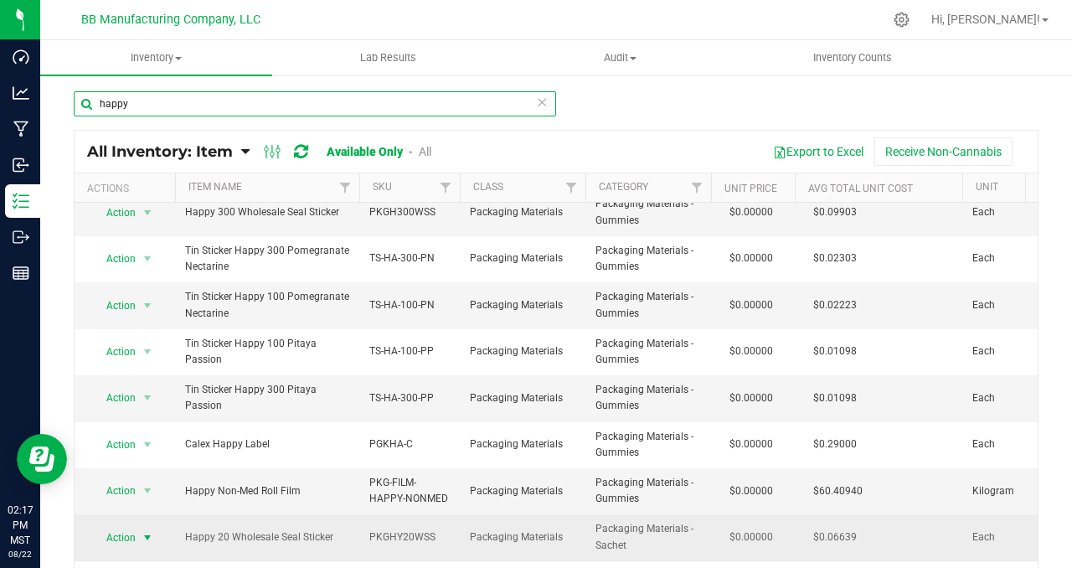
type input "happy"
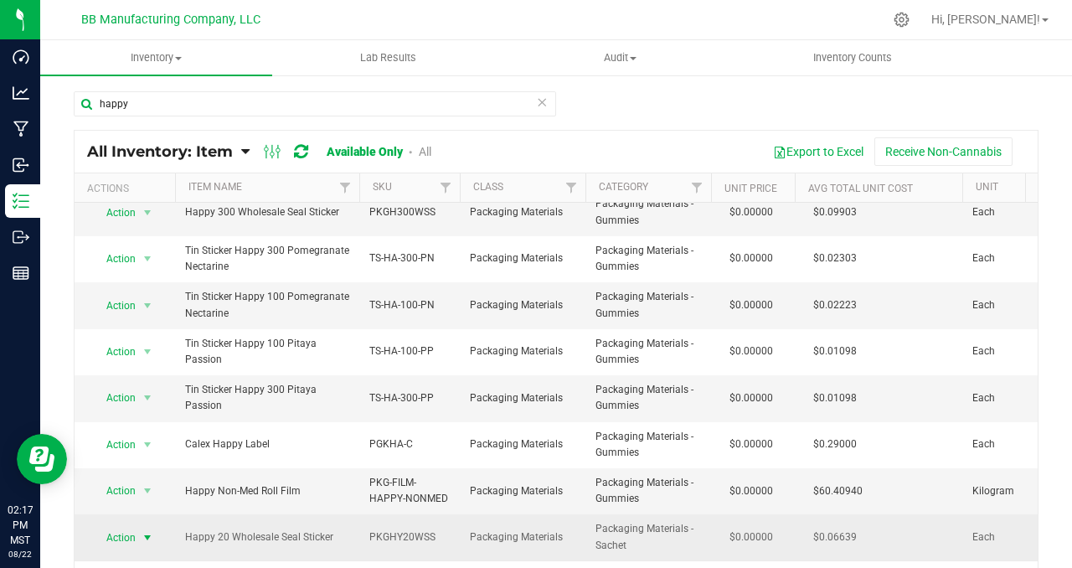
click at [152, 531] on span "select" at bounding box center [147, 537] width 13 height 13
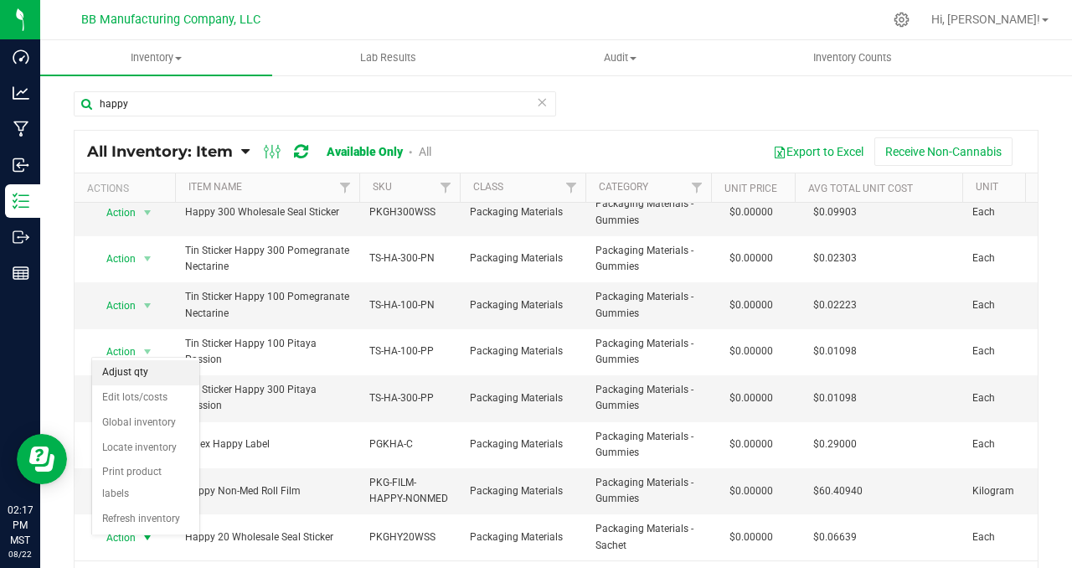
click at [149, 374] on li "Adjust qty" at bounding box center [145, 372] width 107 height 25
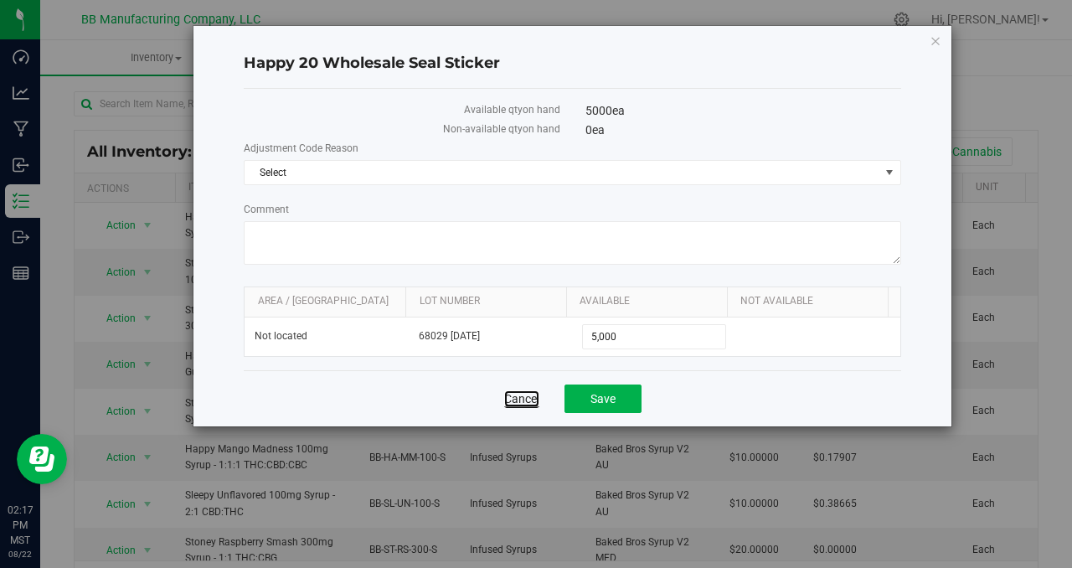
click at [518, 398] on link "Cancel" at bounding box center [521, 398] width 35 height 17
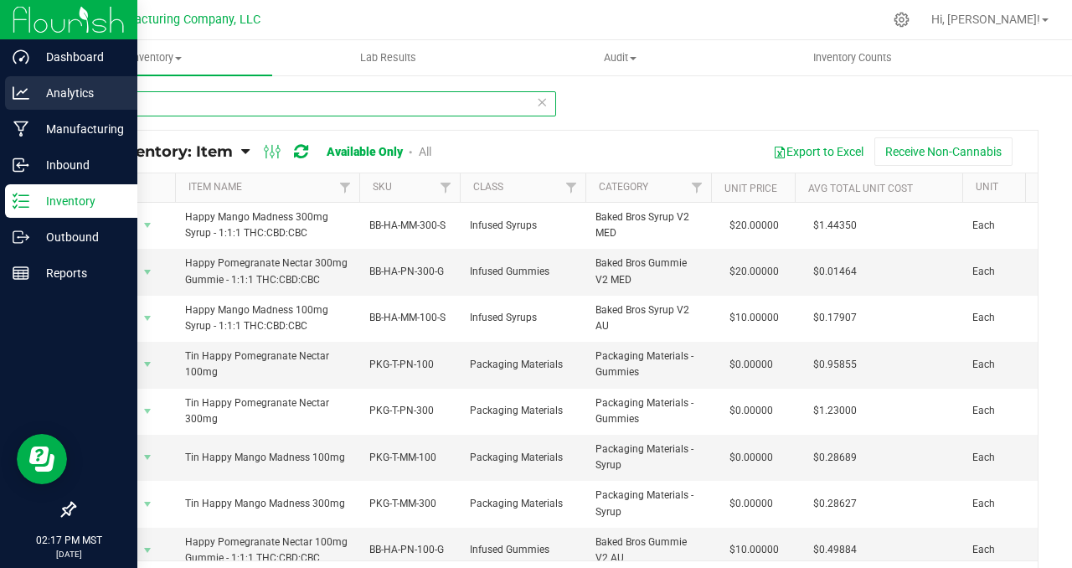
drag, startPoint x: 152, startPoint y: 108, endPoint x: 11, endPoint y: 99, distance: 141.1
click at [11, 99] on div "Dashboard Analytics Manufacturing Inbound Inventory Outbound Reports 02:17 PM M…" at bounding box center [536, 284] width 1072 height 568
type input "sleepy"
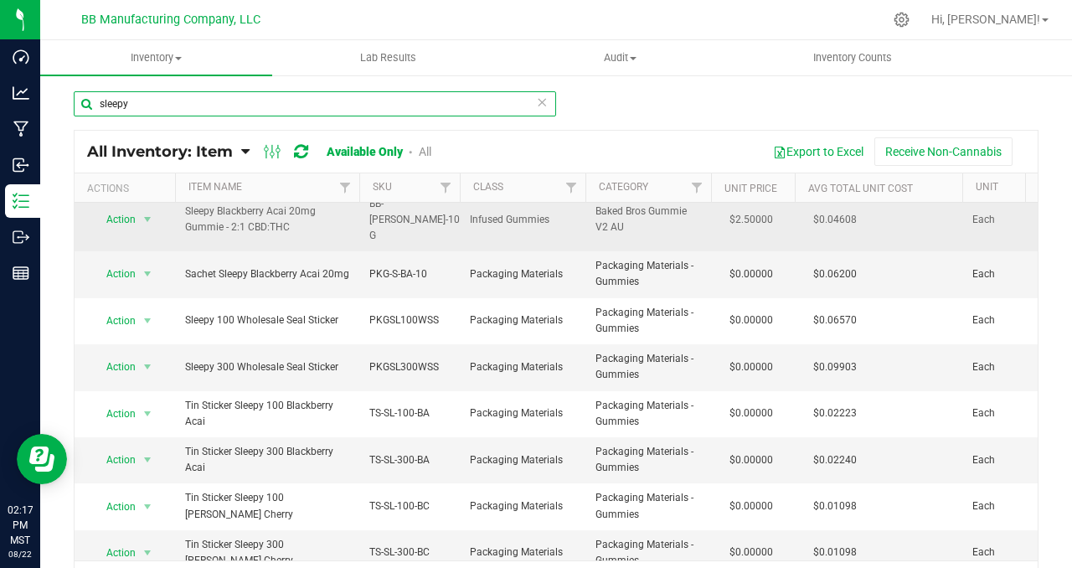
scroll to position [489, 0]
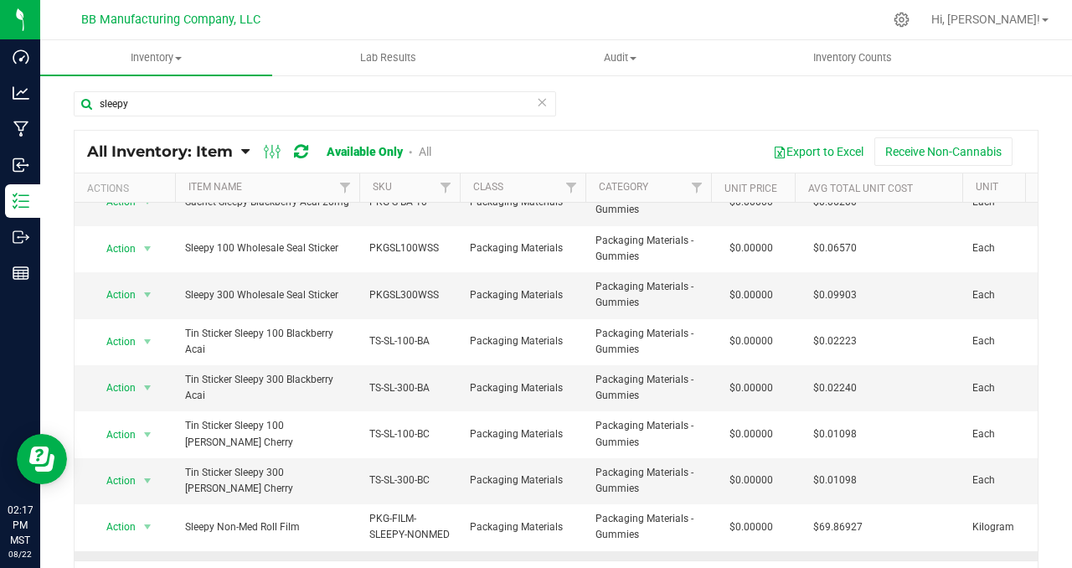
click at [145, 567] on span "select" at bounding box center [147, 573] width 13 height 13
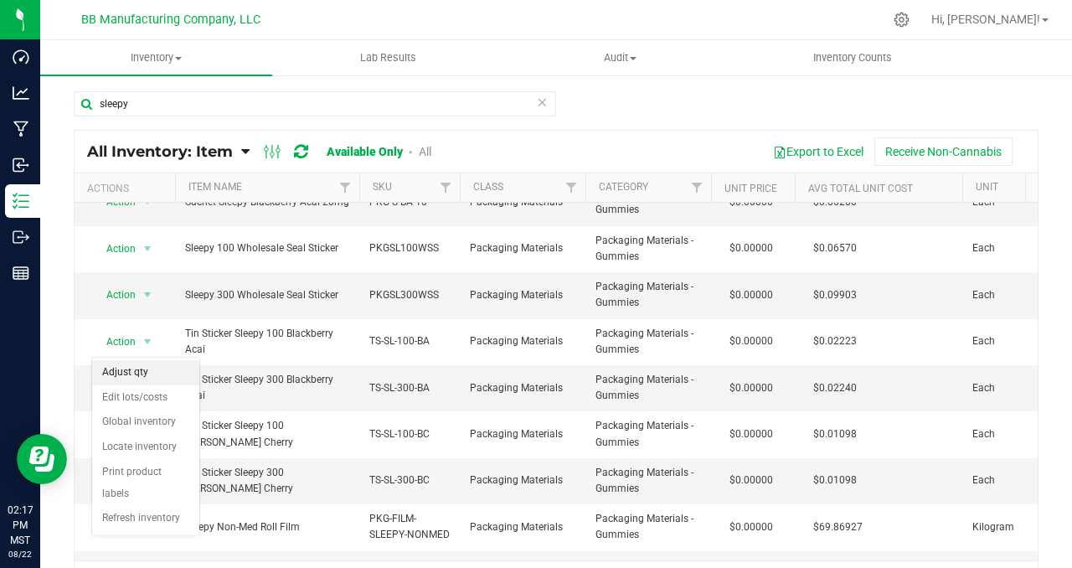
click at [152, 380] on li "Adjust qty" at bounding box center [145, 372] width 107 height 25
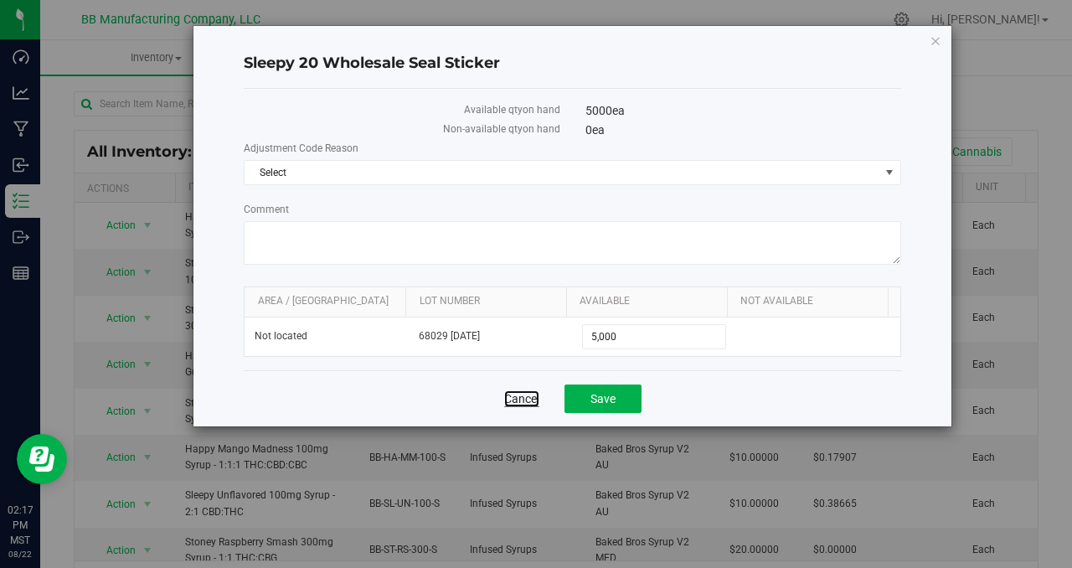
click at [509, 395] on link "Cancel" at bounding box center [521, 398] width 35 height 17
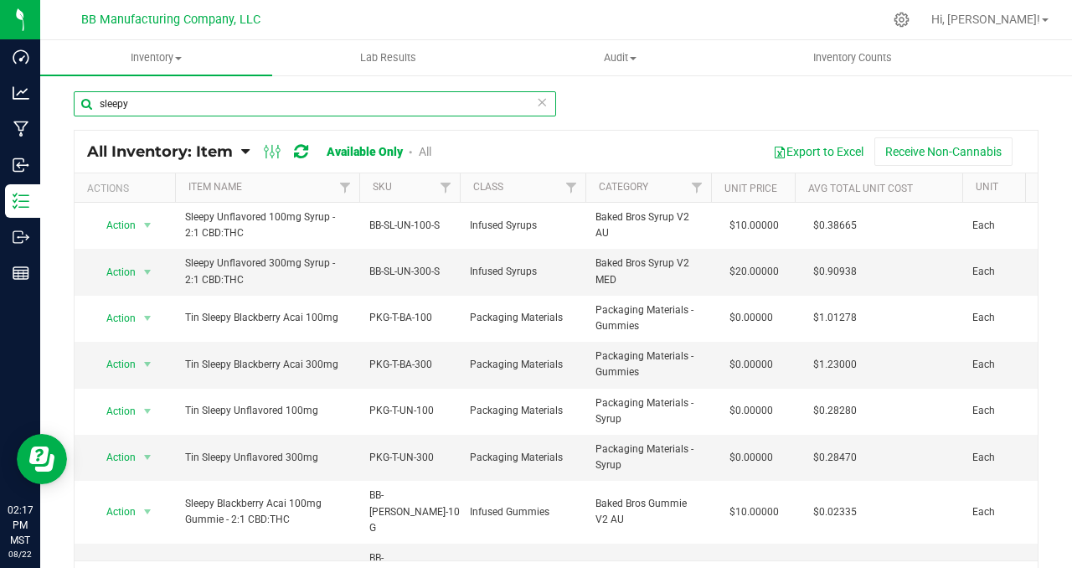
drag, startPoint x: 137, startPoint y: 106, endPoint x: 54, endPoint y: 99, distance: 82.5
click at [54, 99] on div "sleepy All Inventory: Item Item Summary Item (default) Item by Strain Item by L…" at bounding box center [556, 336] width 1032 height 524
type input "stoney"
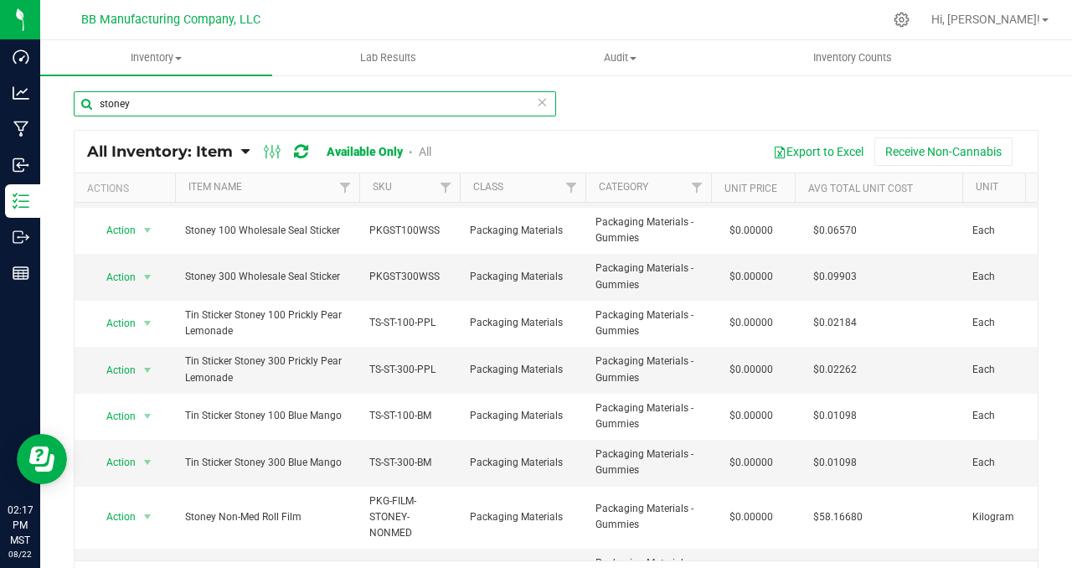
scroll to position [505, 0]
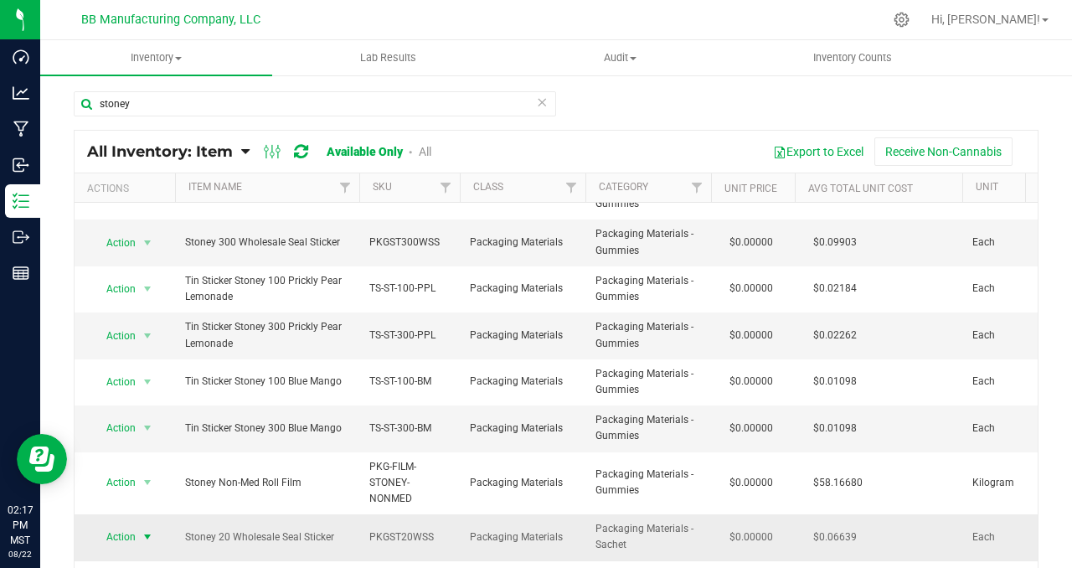
click at [151, 530] on span "select" at bounding box center [147, 536] width 13 height 13
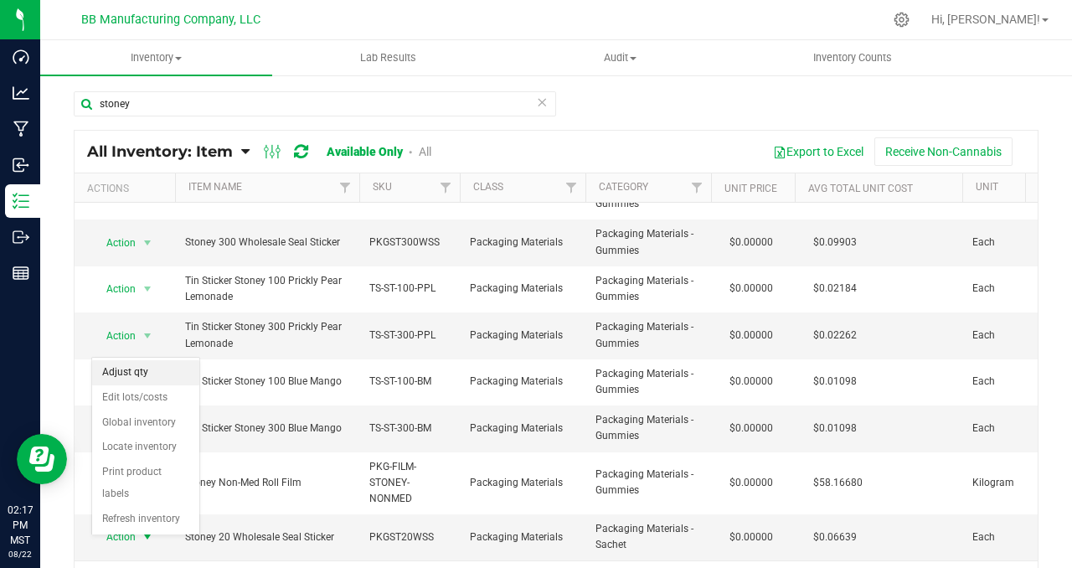
click at [153, 375] on li "Adjust qty" at bounding box center [145, 372] width 107 height 25
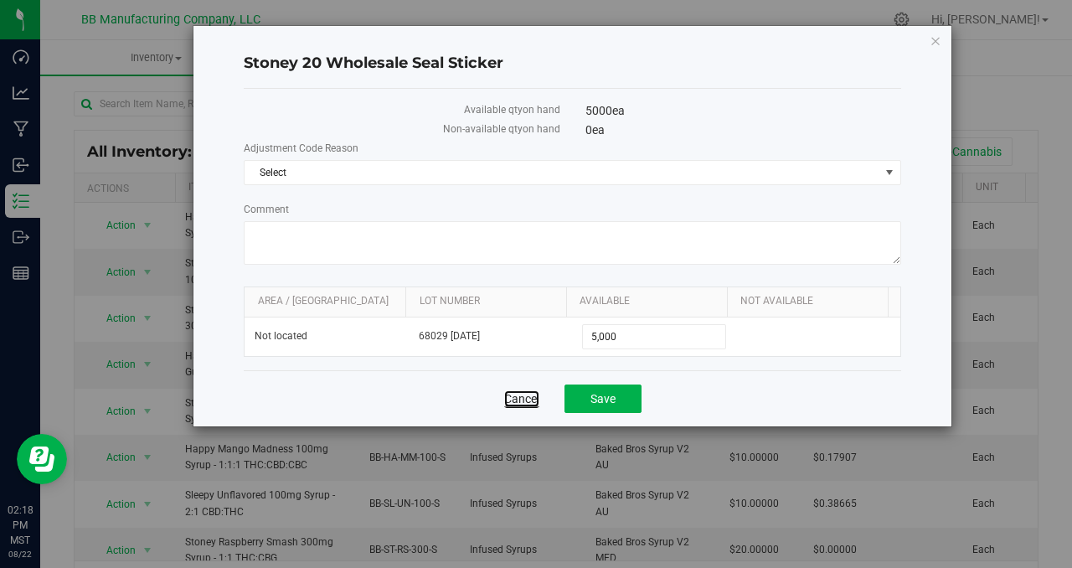
click at [510, 398] on link "Cancel" at bounding box center [521, 398] width 35 height 17
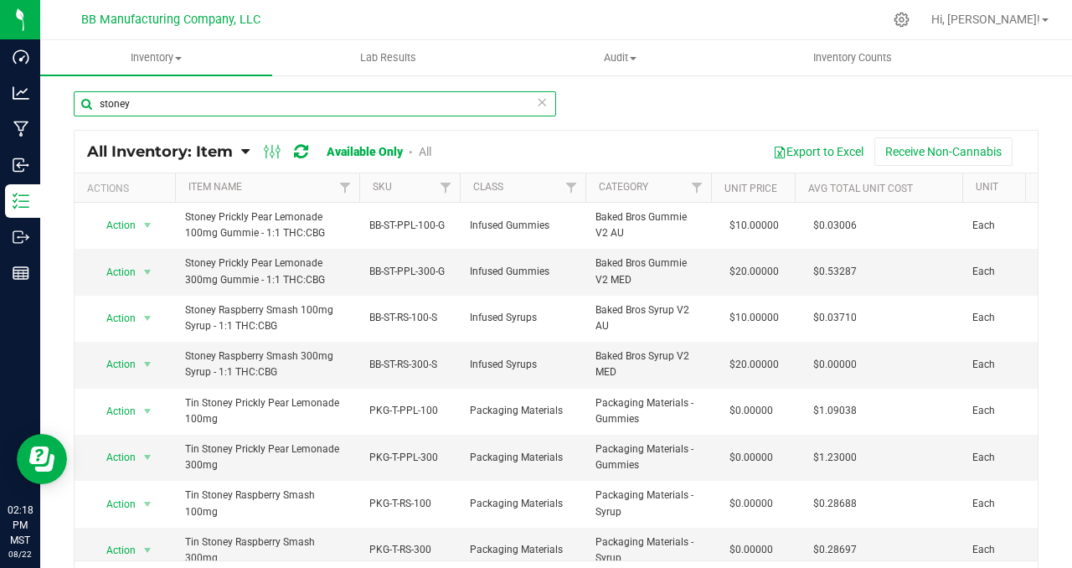
drag, startPoint x: 148, startPoint y: 104, endPoint x: 65, endPoint y: 96, distance: 83.3
click at [65, 96] on div "stoney All Inventory: Item Item Summary Item (default) Item by Strain Item by L…" at bounding box center [556, 336] width 1032 height 524
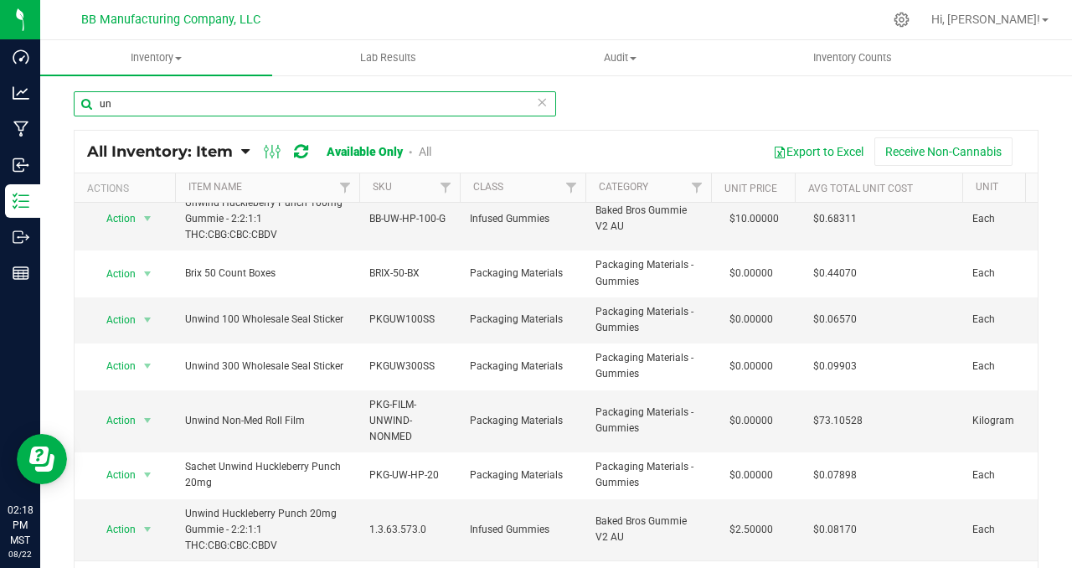
scroll to position [34, 0]
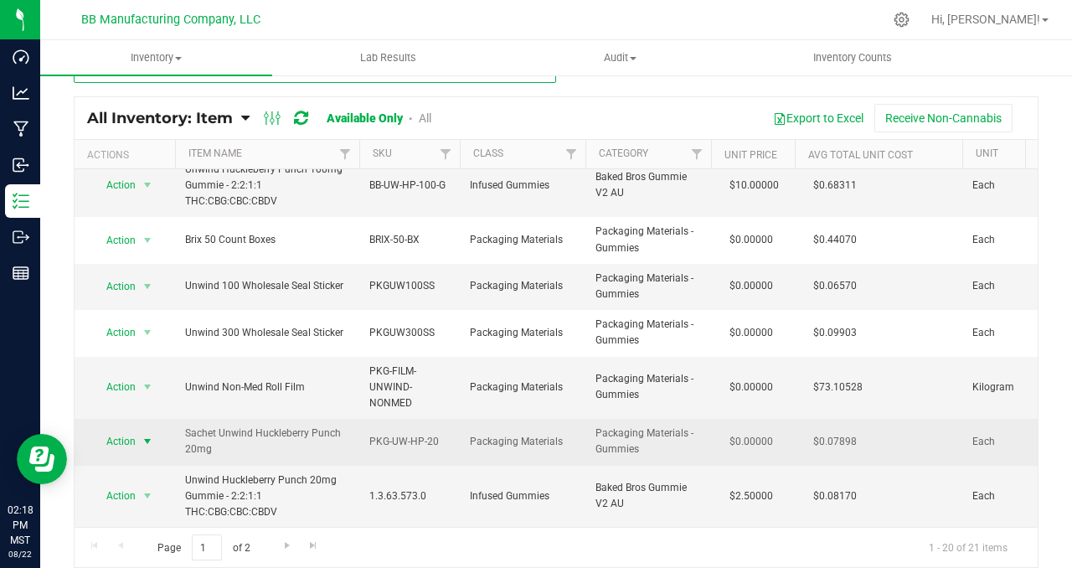
type input "un"
click at [144, 435] on span "select" at bounding box center [147, 441] width 13 height 13
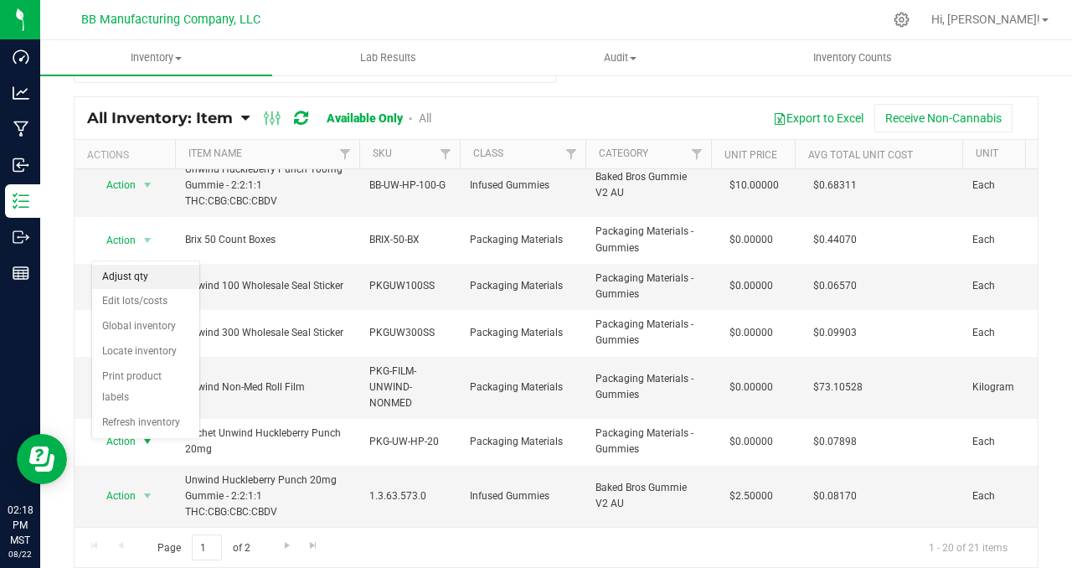
click at [154, 265] on li "Adjust qty" at bounding box center [145, 277] width 107 height 25
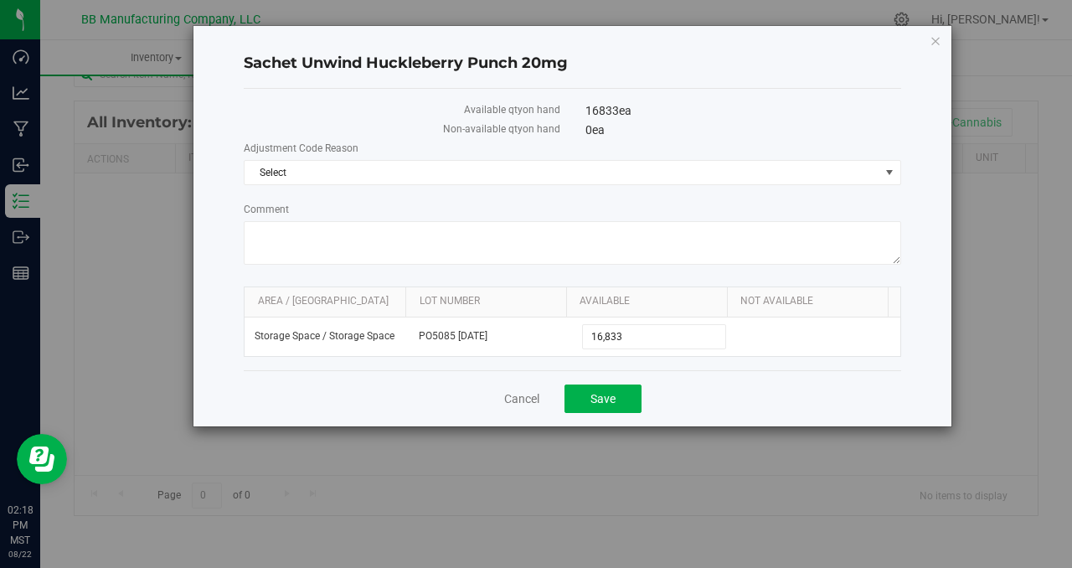
scroll to position [34, 0]
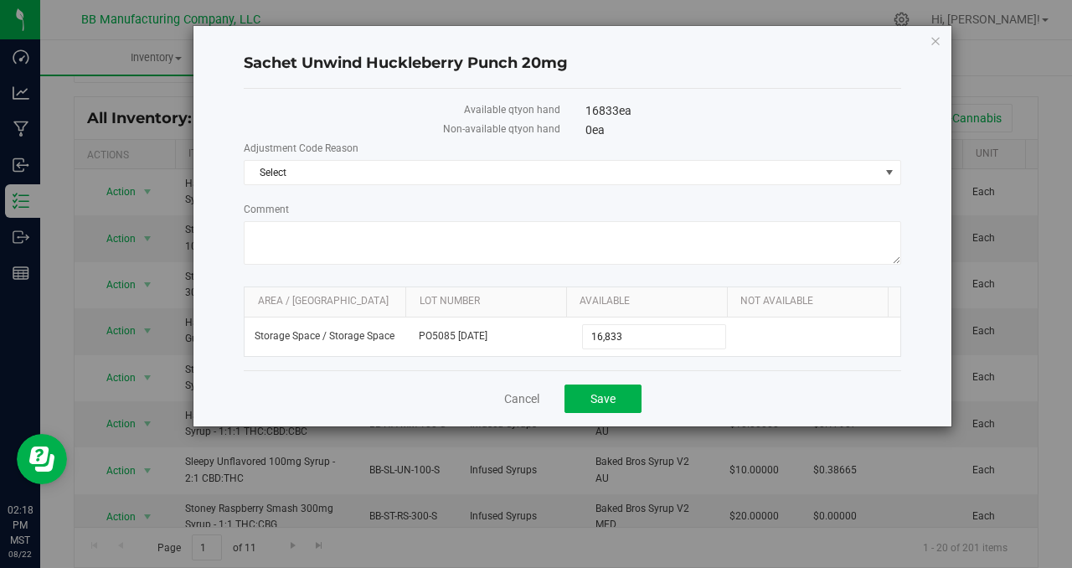
click at [545, 395] on div "Cancel Save" at bounding box center [573, 398] width 658 height 56
click at [522, 393] on link "Cancel" at bounding box center [521, 398] width 35 height 17
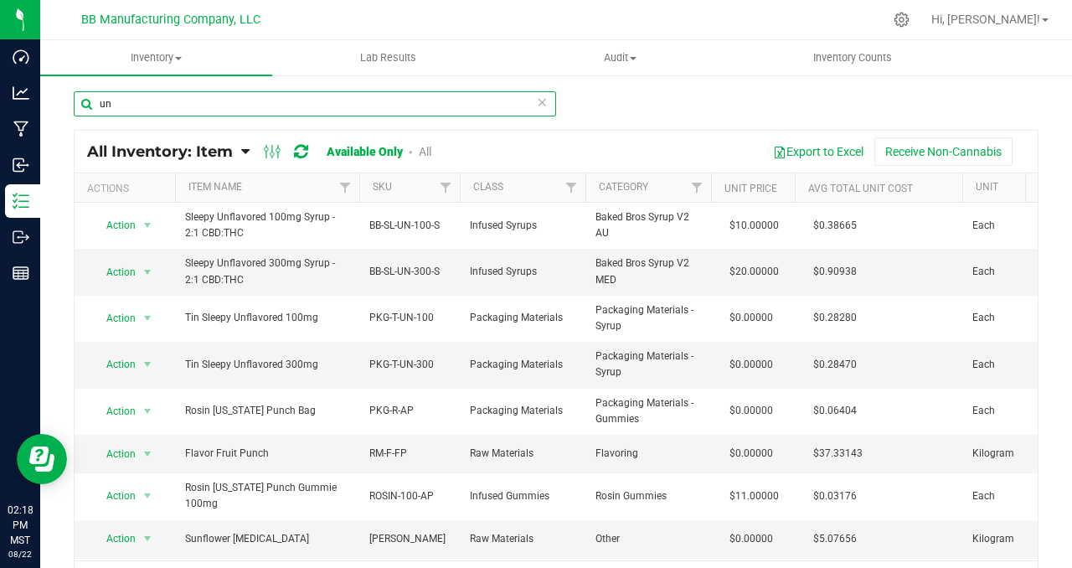
click at [139, 109] on input "un" at bounding box center [315, 103] width 483 height 25
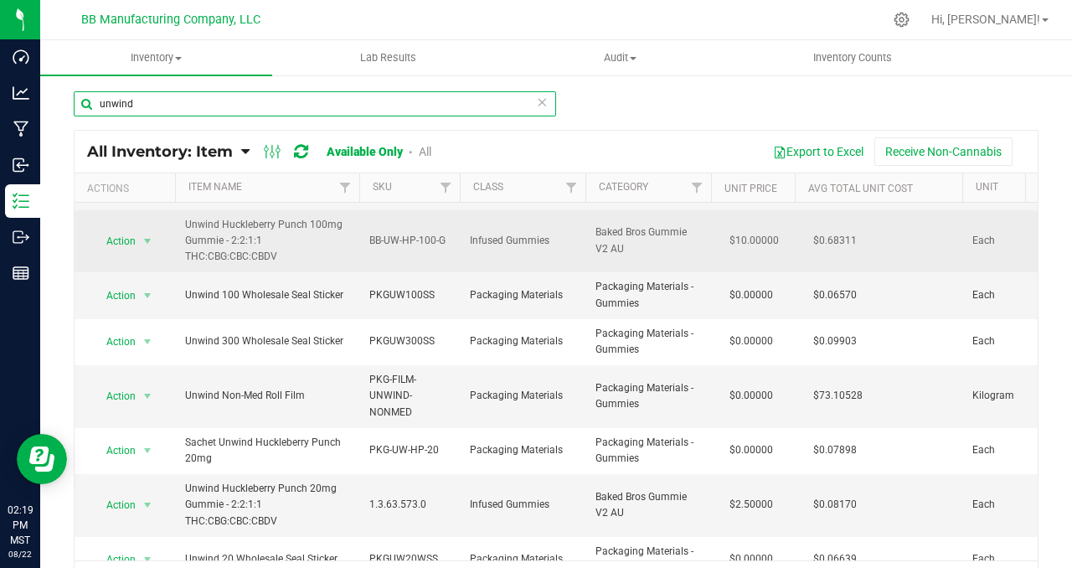
scroll to position [120, 0]
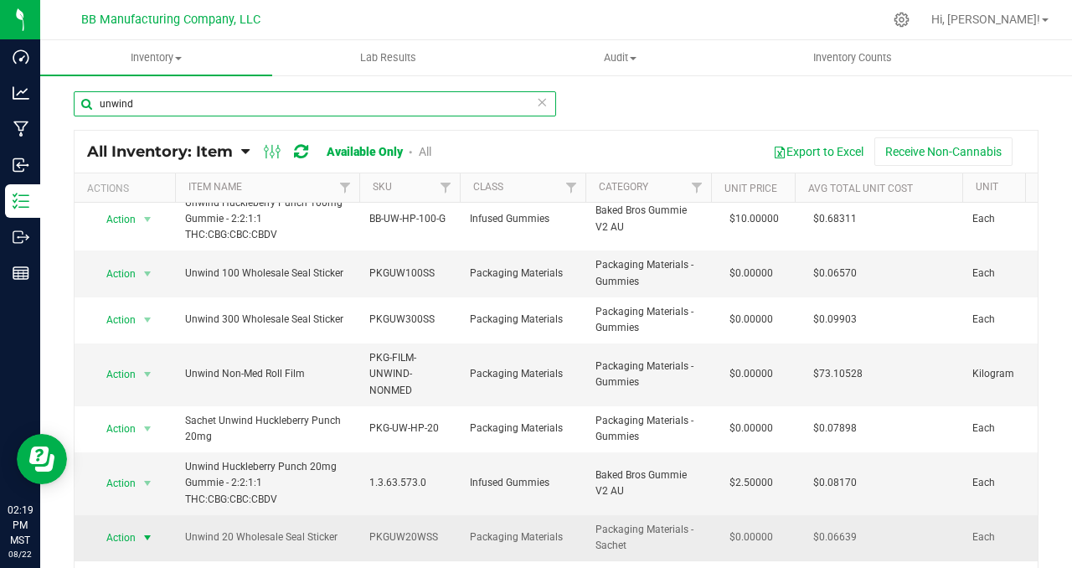
type input "unwind"
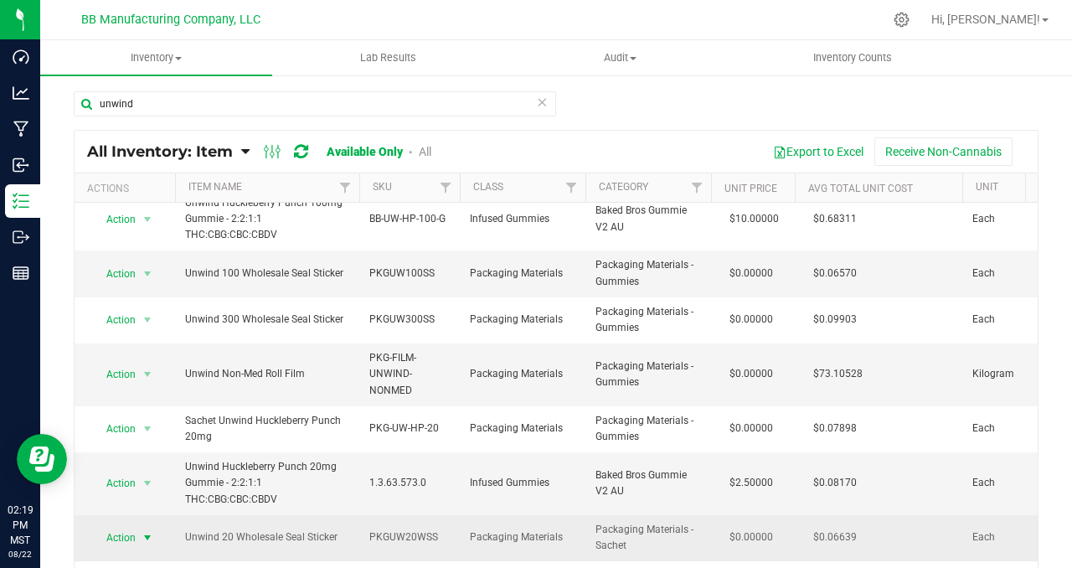
click at [148, 531] on span "select" at bounding box center [147, 537] width 13 height 13
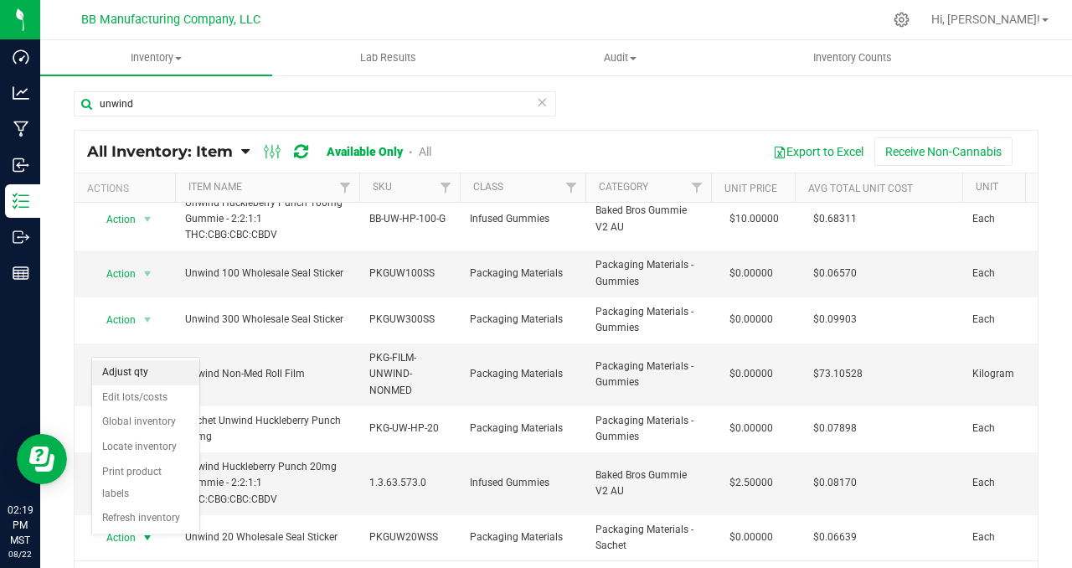
click at [158, 375] on li "Adjust qty" at bounding box center [145, 372] width 107 height 25
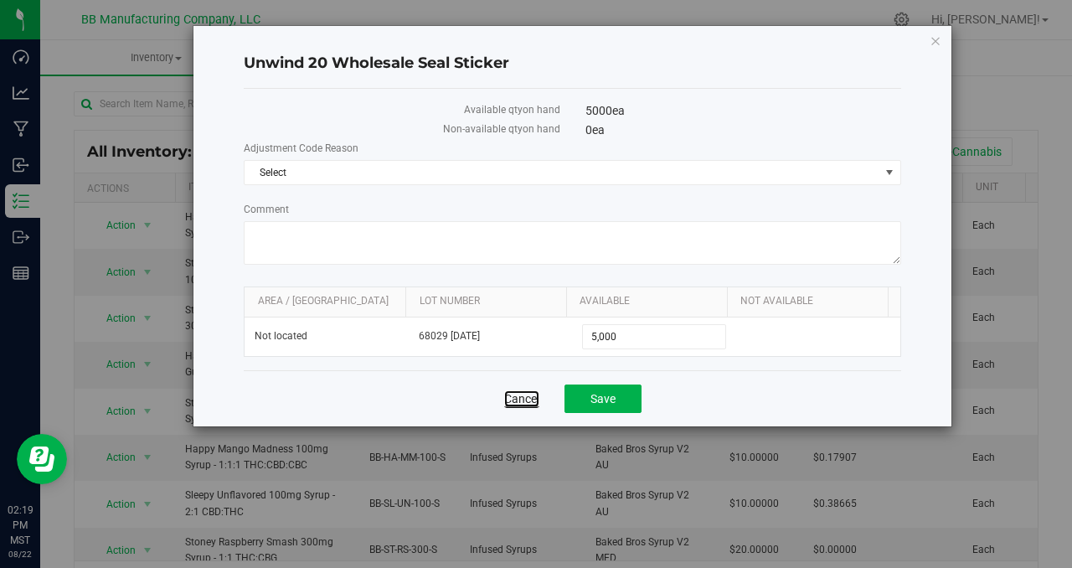
click at [517, 395] on link "Cancel" at bounding box center [521, 398] width 35 height 17
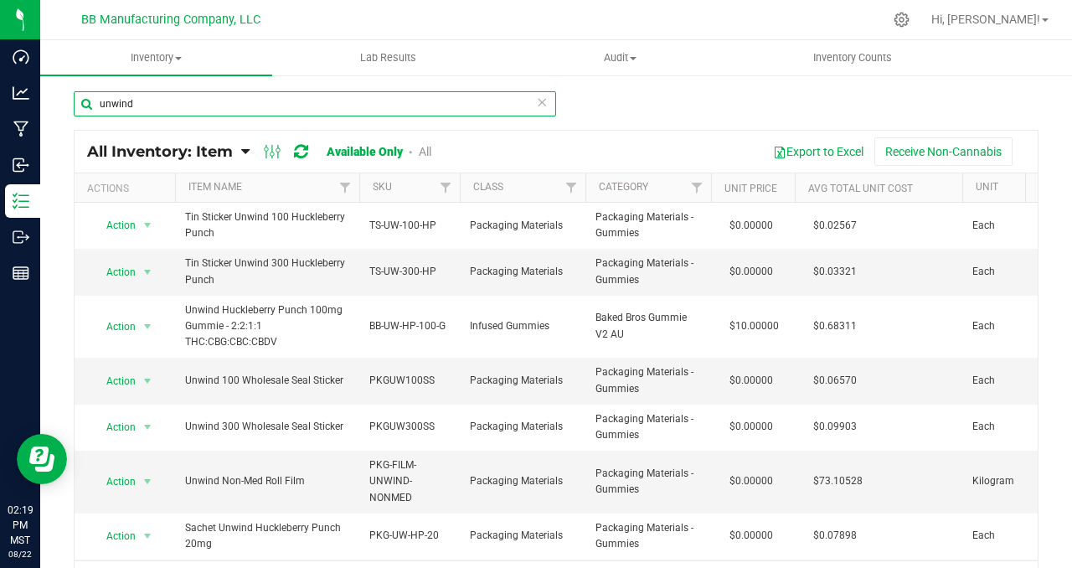
drag, startPoint x: 135, startPoint y: 103, endPoint x: 51, endPoint y: 96, distance: 84.1
click at [50, 98] on div "unwind All Inventory: Item Item Summary Item (default) Item by Strain Item by L…" at bounding box center [556, 336] width 1032 height 524
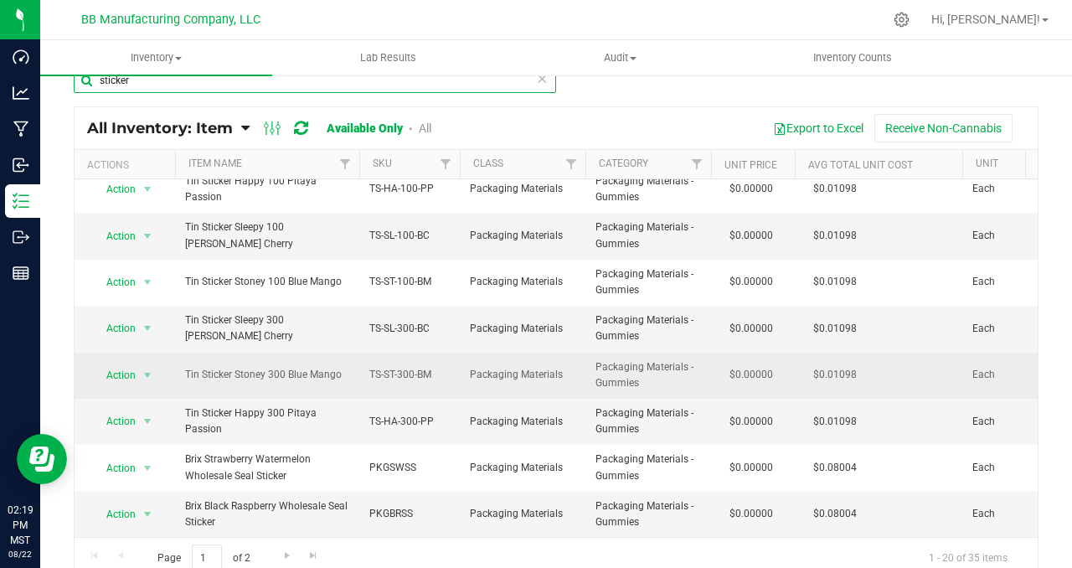
scroll to position [34, 0]
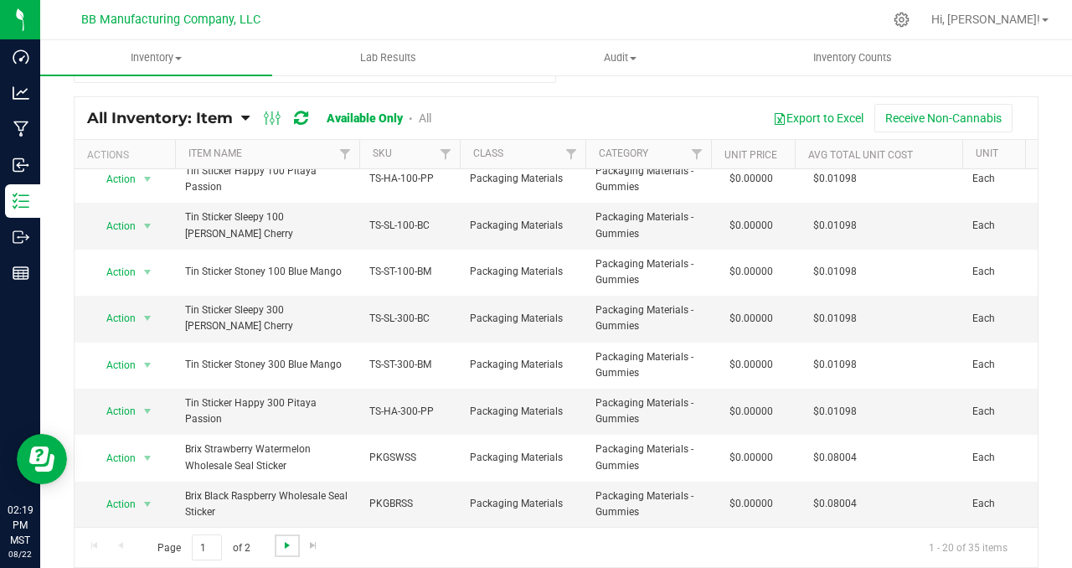
click at [284, 545] on span "Go to the next page" at bounding box center [287, 545] width 13 height 13
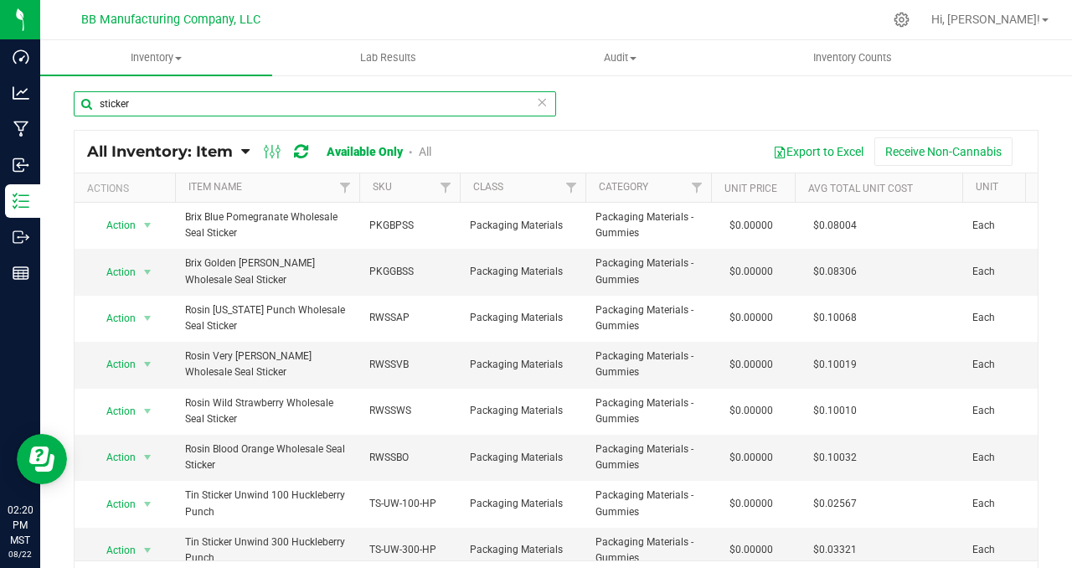
drag, startPoint x: 134, startPoint y: 101, endPoint x: 85, endPoint y: 102, distance: 49.4
click at [85, 102] on input "sticker" at bounding box center [315, 103] width 483 height 25
type input "red"
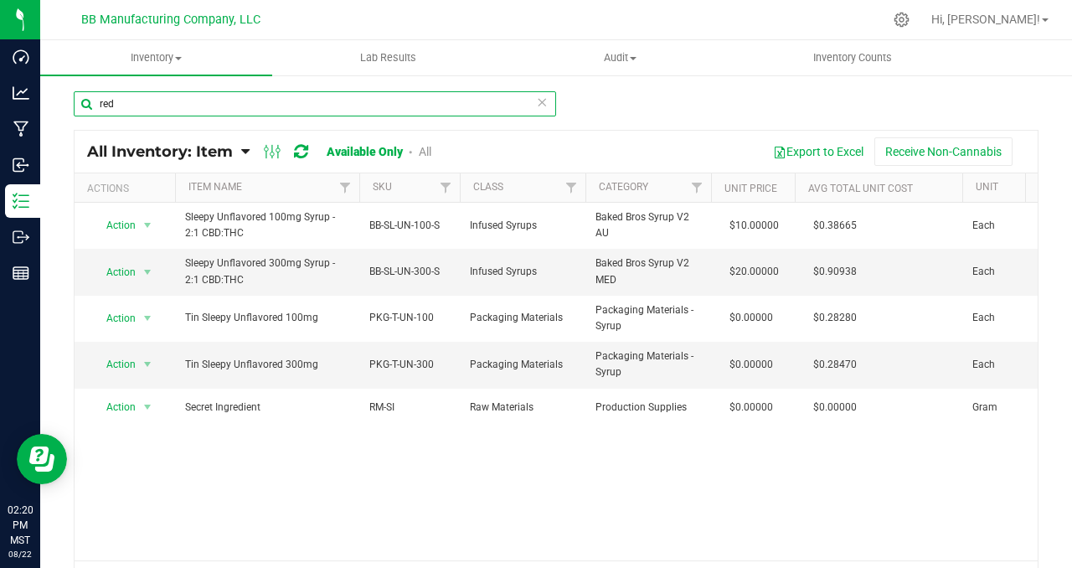
drag, startPoint x: 137, startPoint y: 99, endPoint x: 55, endPoint y: 99, distance: 81.3
click at [55, 99] on div "red All Inventory: Item Item Summary Item (default) Item by Strain Item by Loca…" at bounding box center [556, 336] width 1032 height 524
